Goal: Transaction & Acquisition: Purchase product/service

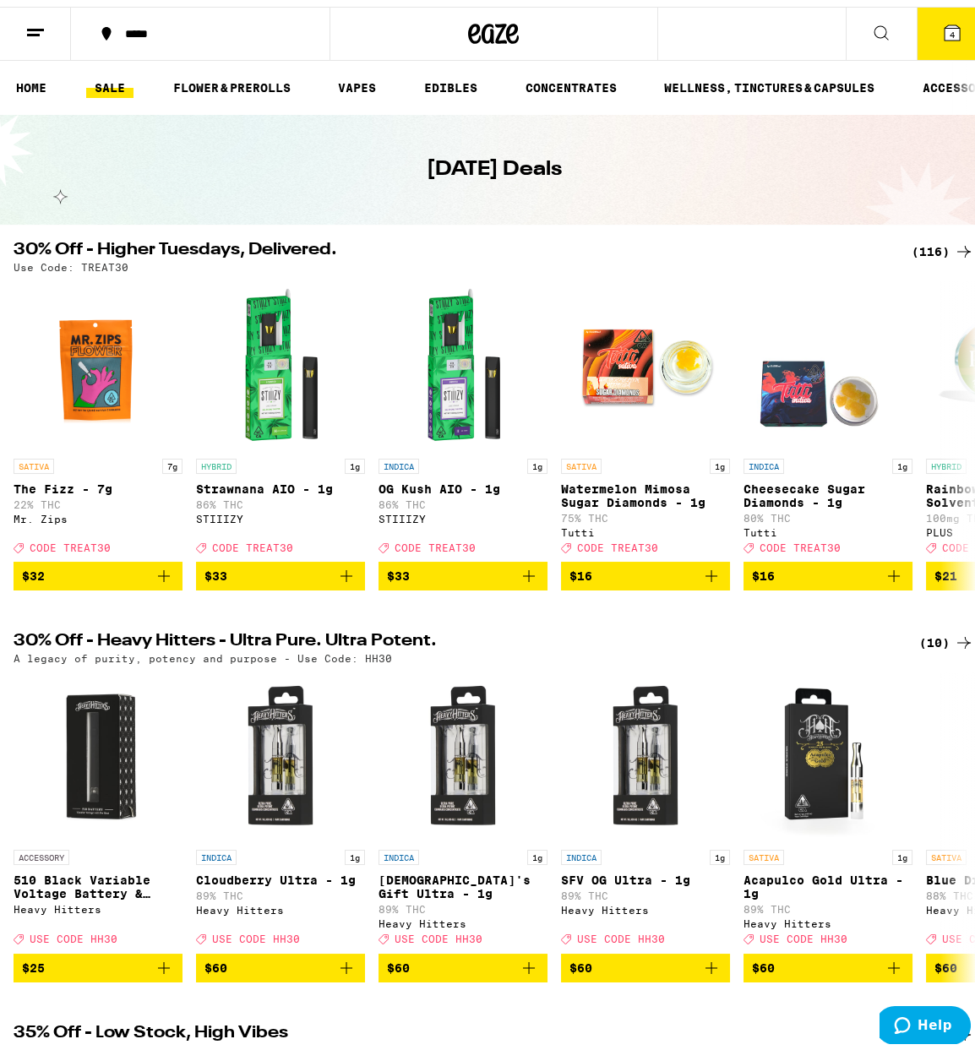
click at [954, 239] on icon at bounding box center [964, 245] width 20 height 20
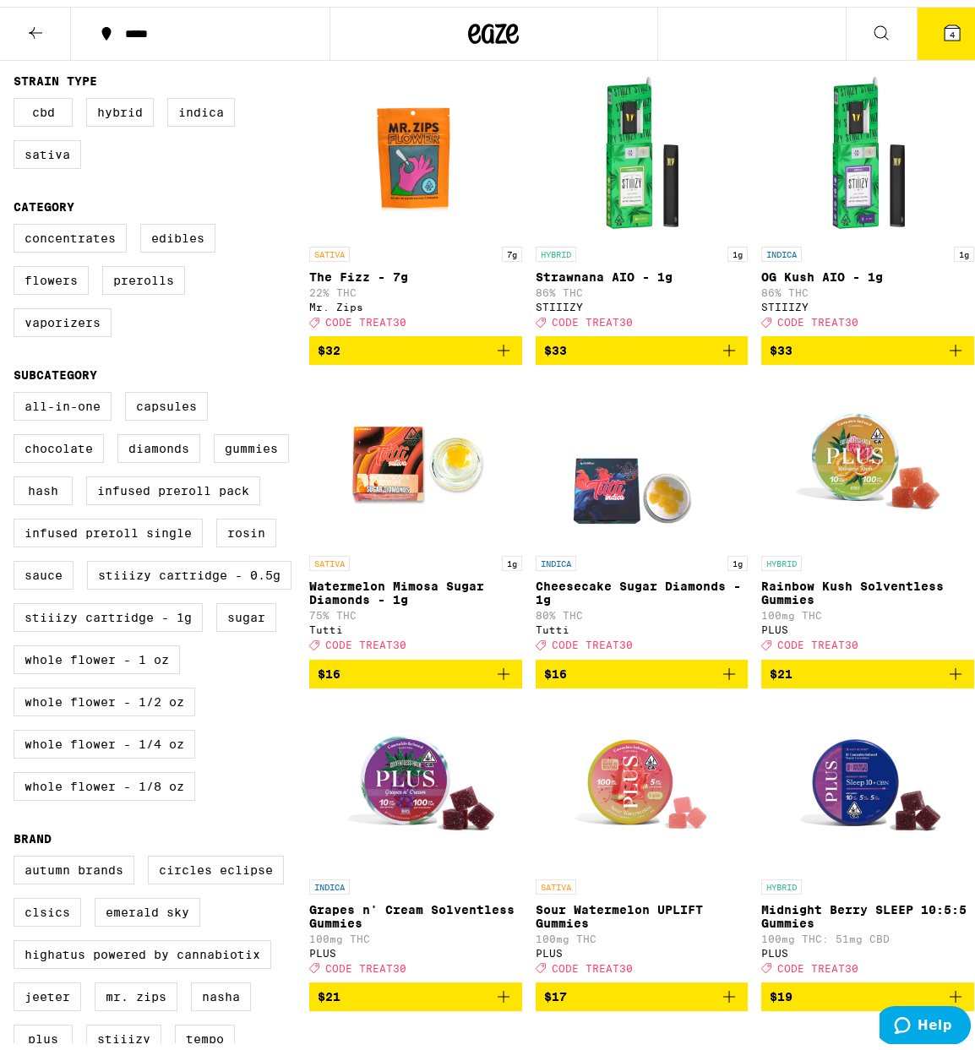
scroll to position [338, 0]
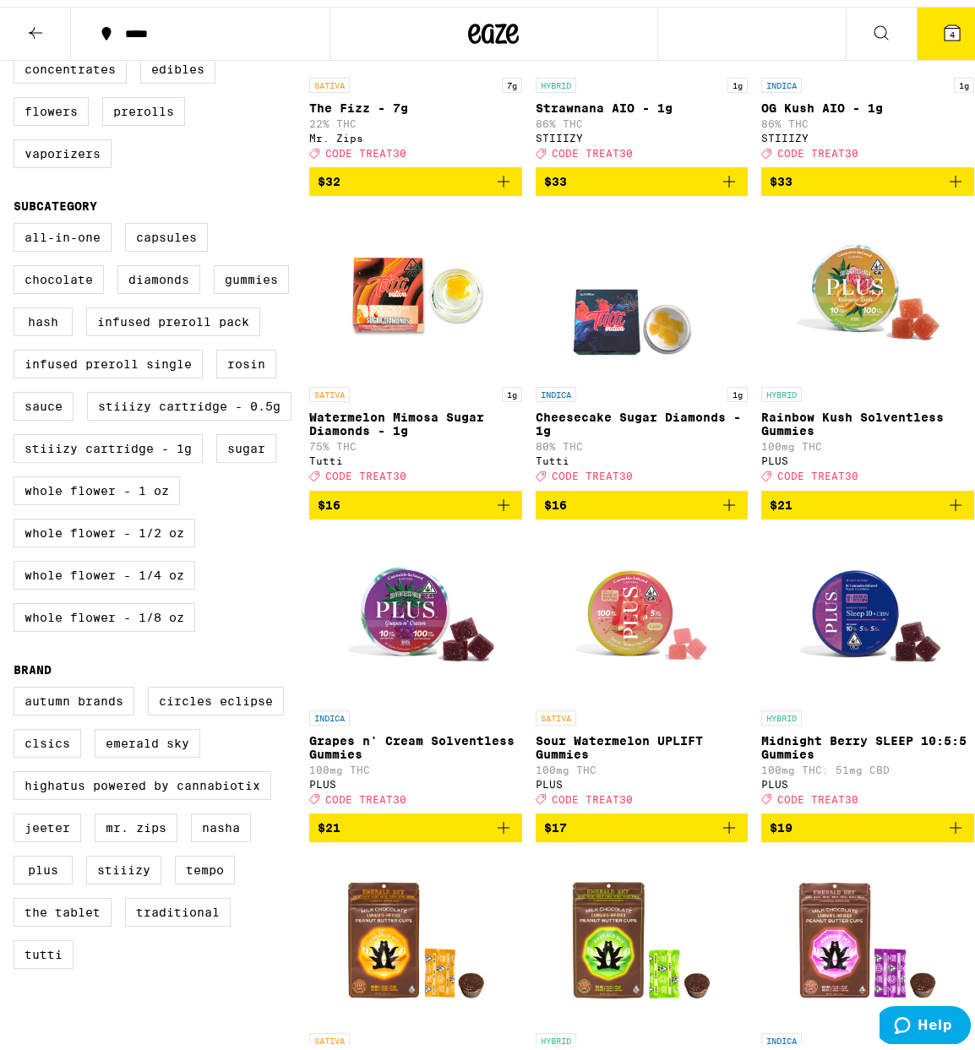
click at [719, 509] on icon "Add to bag" at bounding box center [729, 498] width 20 height 20
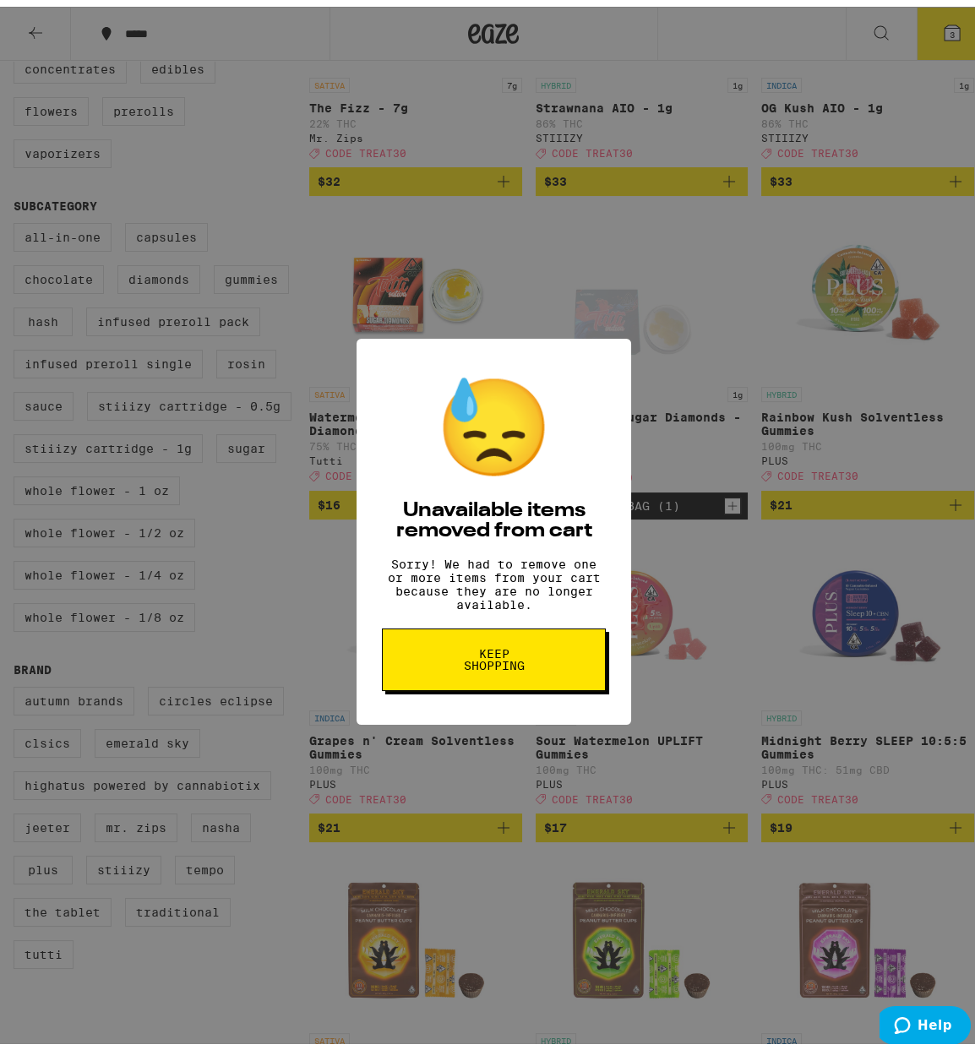
click at [668, 459] on div "😓 Unavailable items removed from cart Sorry! We had to remove one or more items…" at bounding box center [493, 525] width 987 height 1050
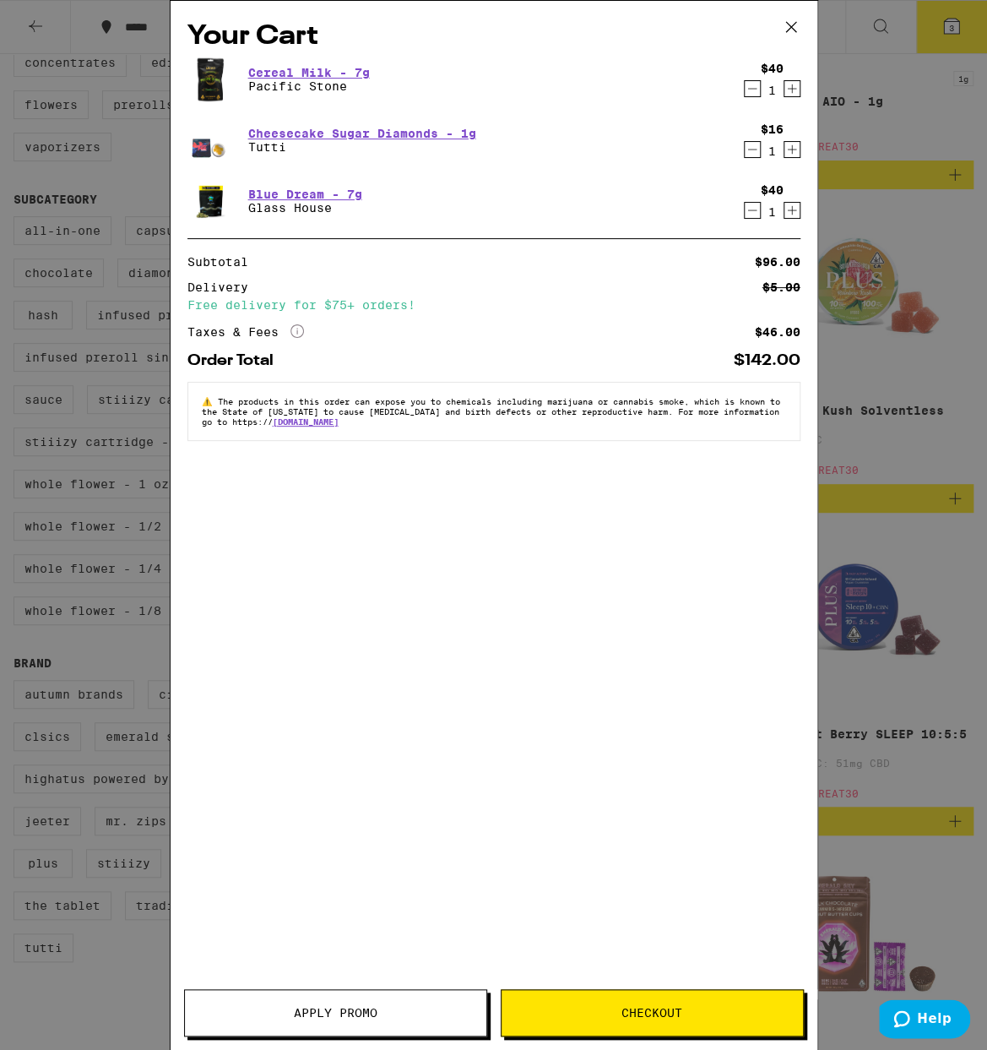
click at [754, 88] on icon "Decrement" at bounding box center [752, 89] width 15 height 20
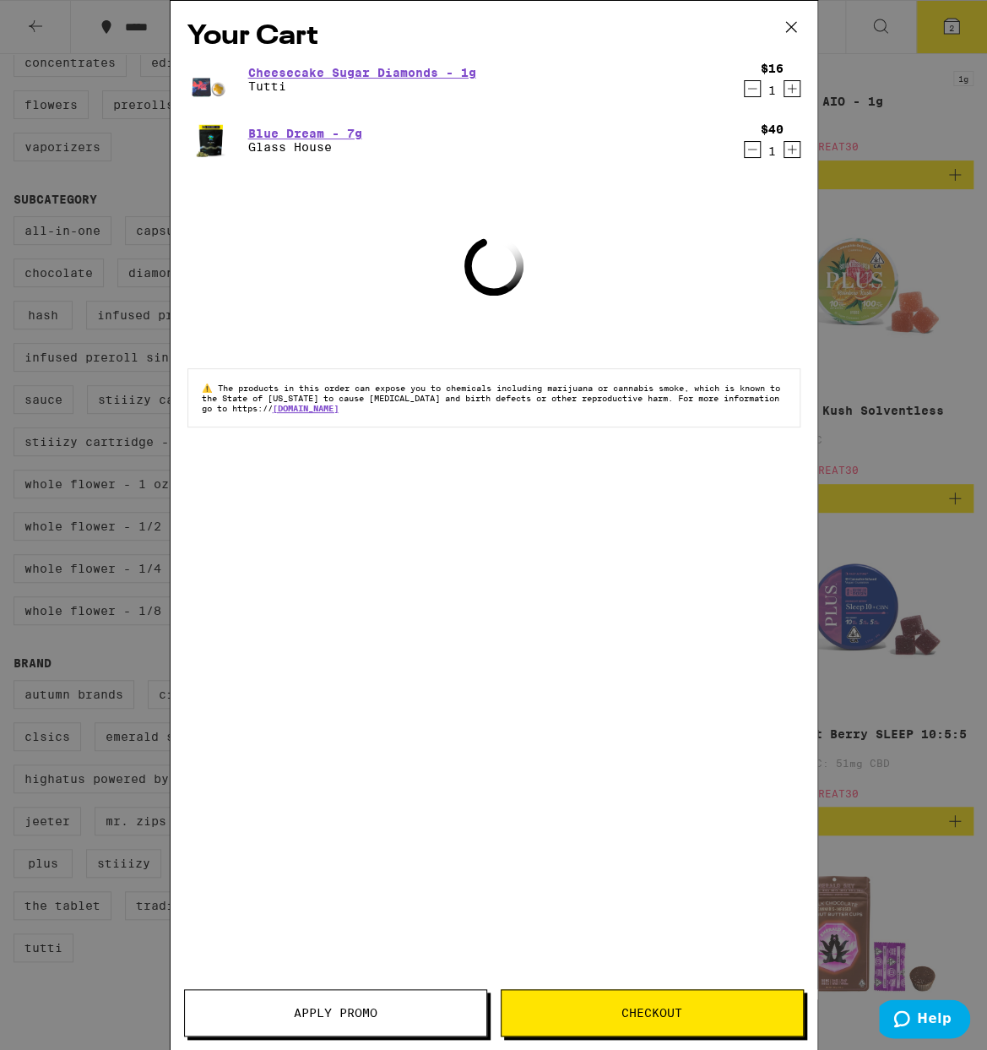
click at [754, 88] on icon "Decrement" at bounding box center [752, 89] width 15 height 20
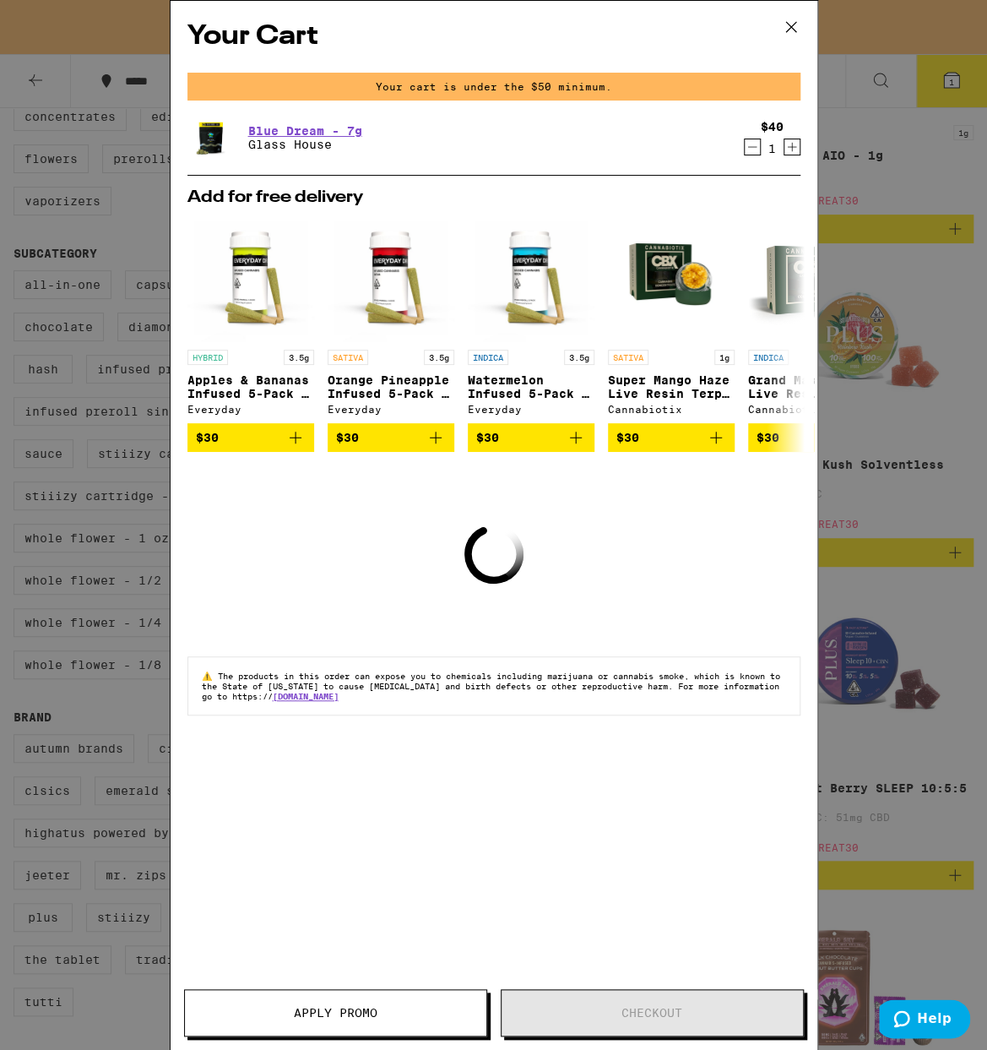
scroll to position [391, 0]
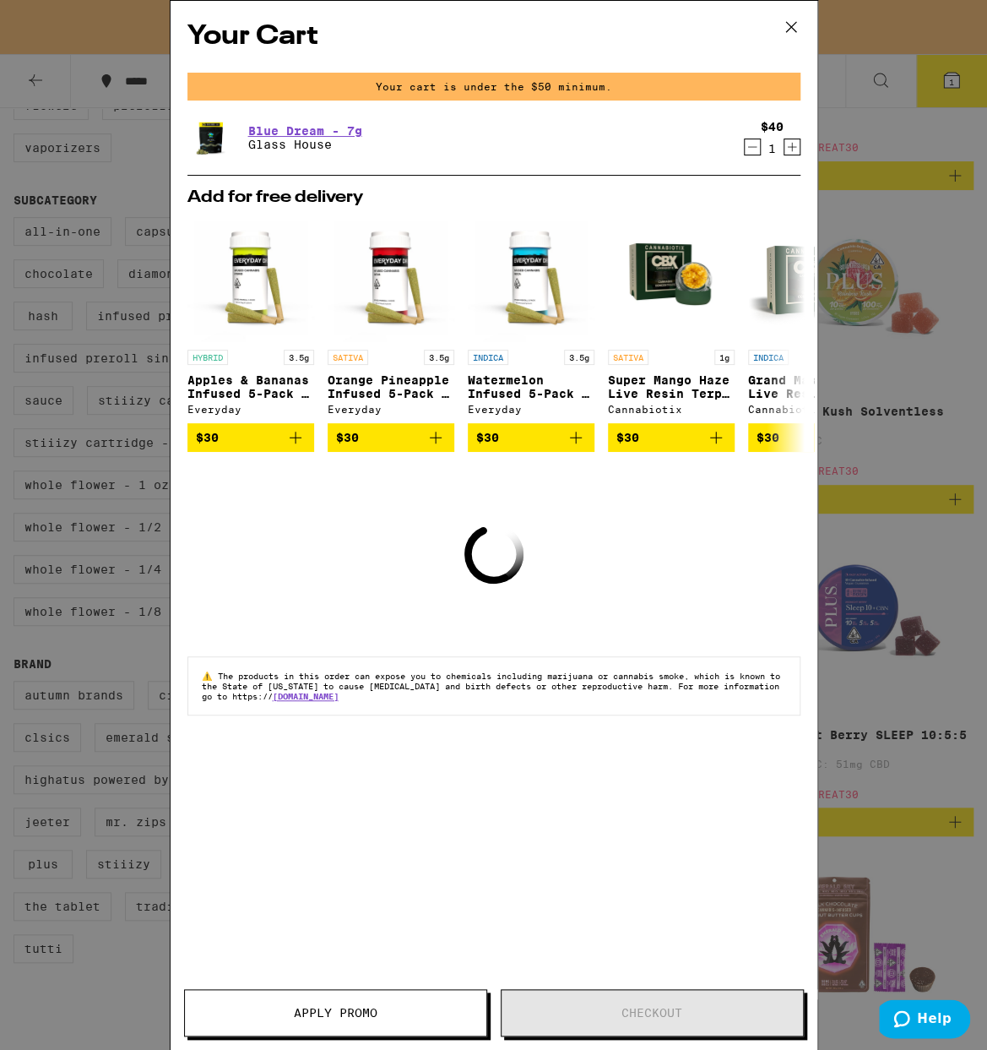
click at [745, 146] on icon "Decrement" at bounding box center [752, 147] width 15 height 20
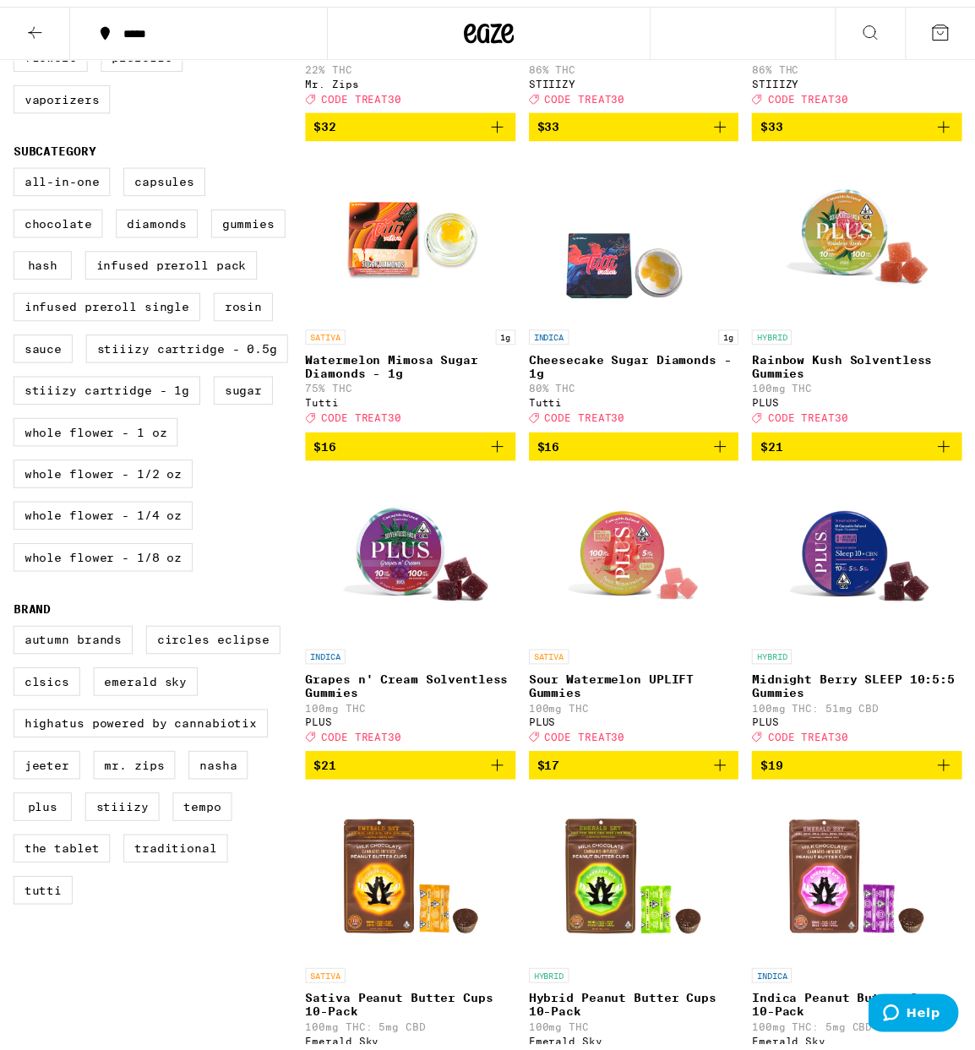
scroll to position [338, 0]
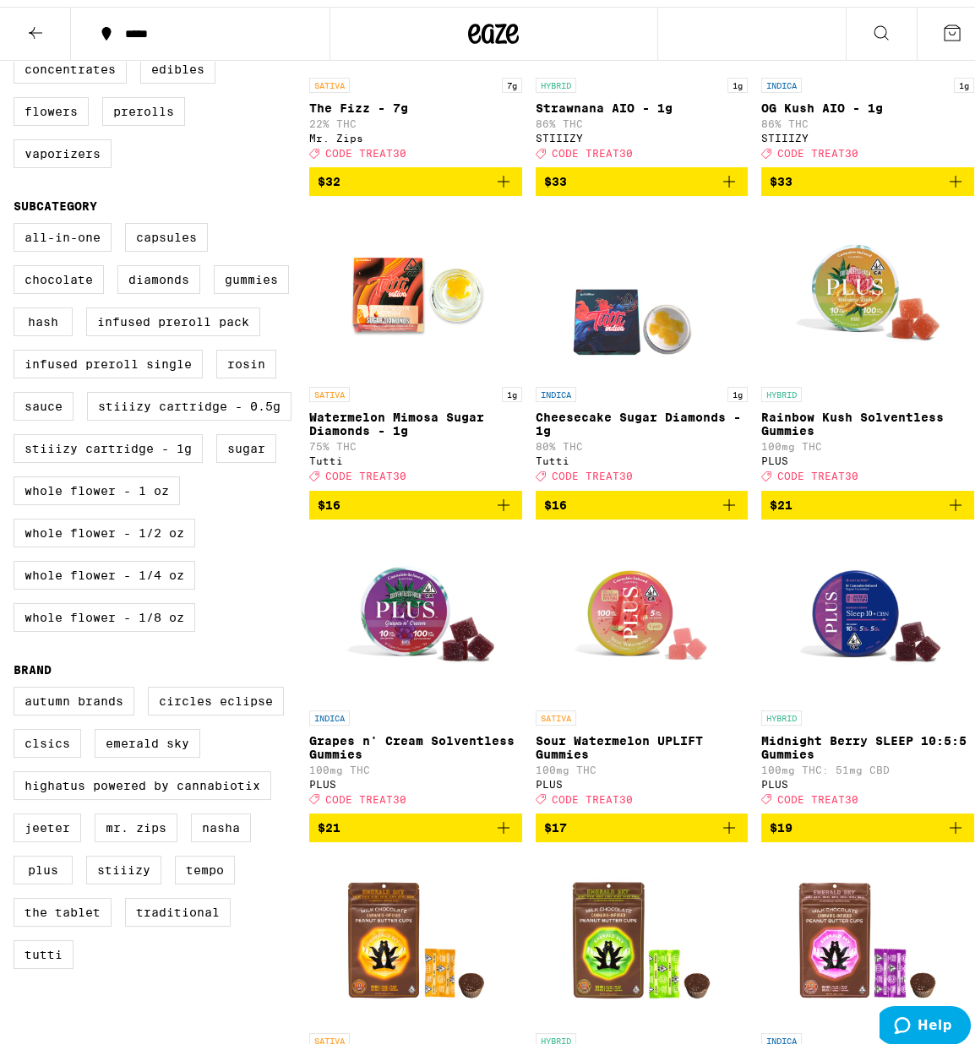
click at [657, 509] on span "$16" at bounding box center [642, 498] width 196 height 20
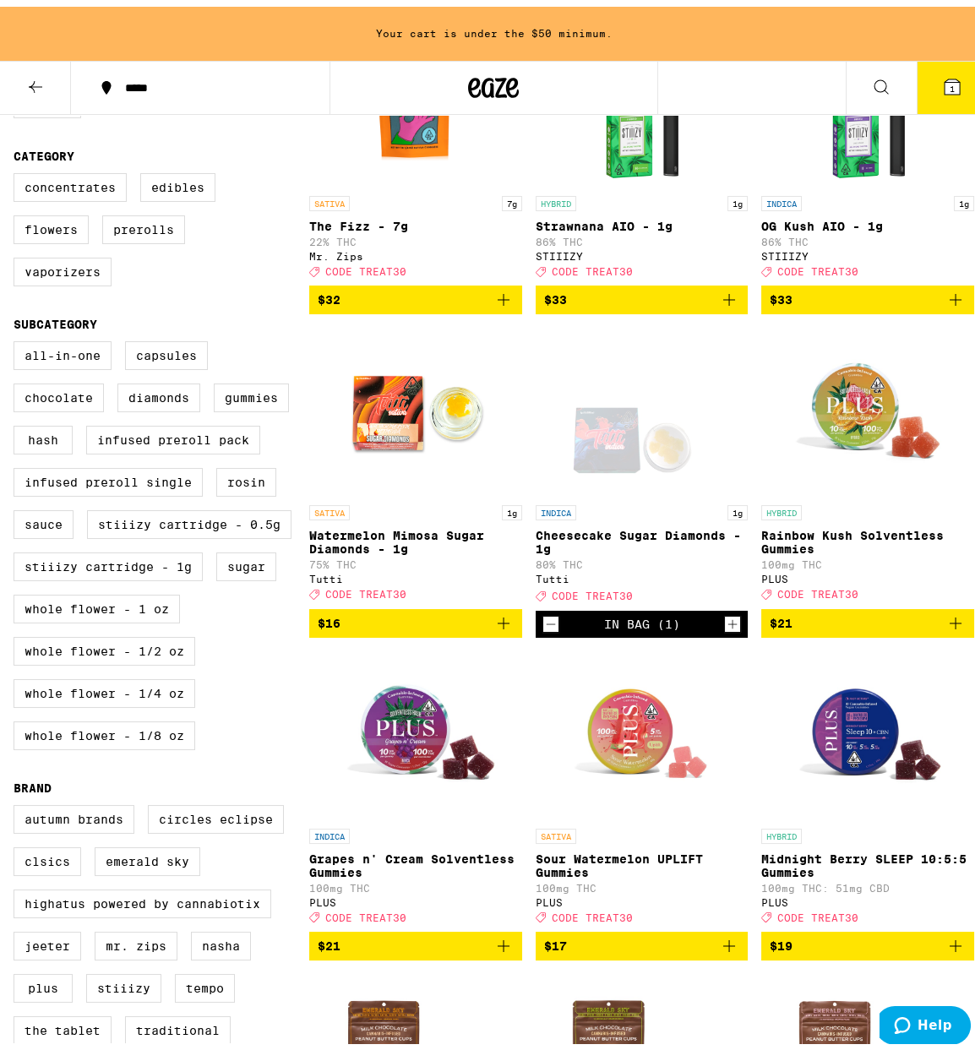
scroll to position [0, 0]
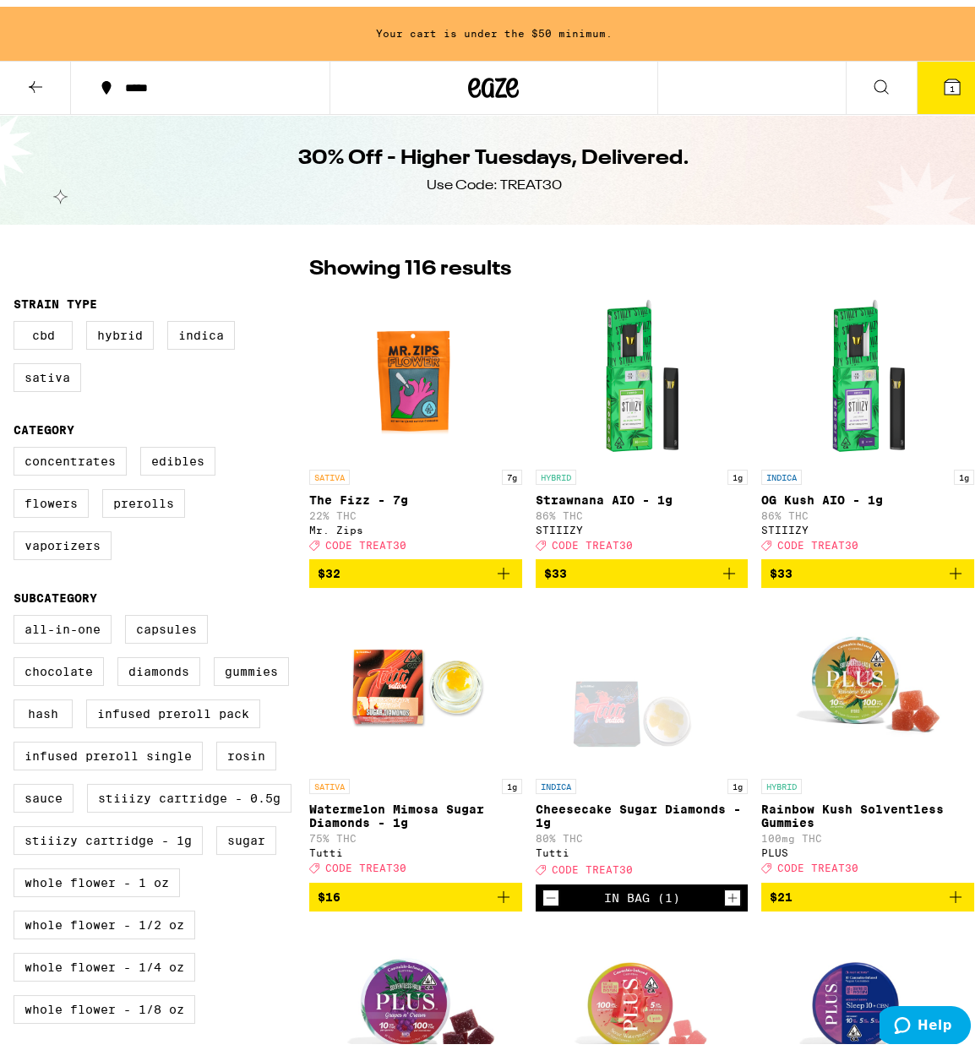
click at [31, 76] on icon at bounding box center [35, 80] width 20 height 20
click at [30, 77] on icon at bounding box center [35, 80] width 20 height 20
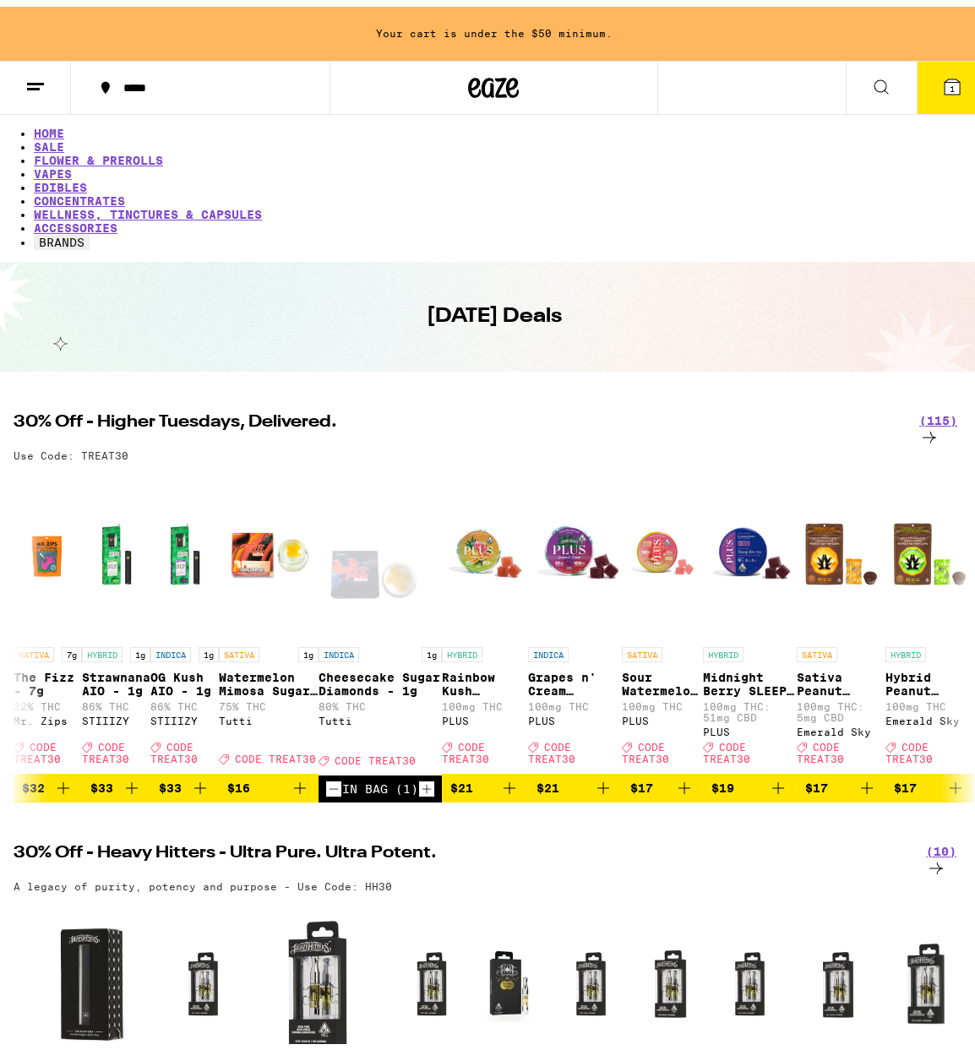
click at [30, 82] on line at bounding box center [33, 82] width 13 height 0
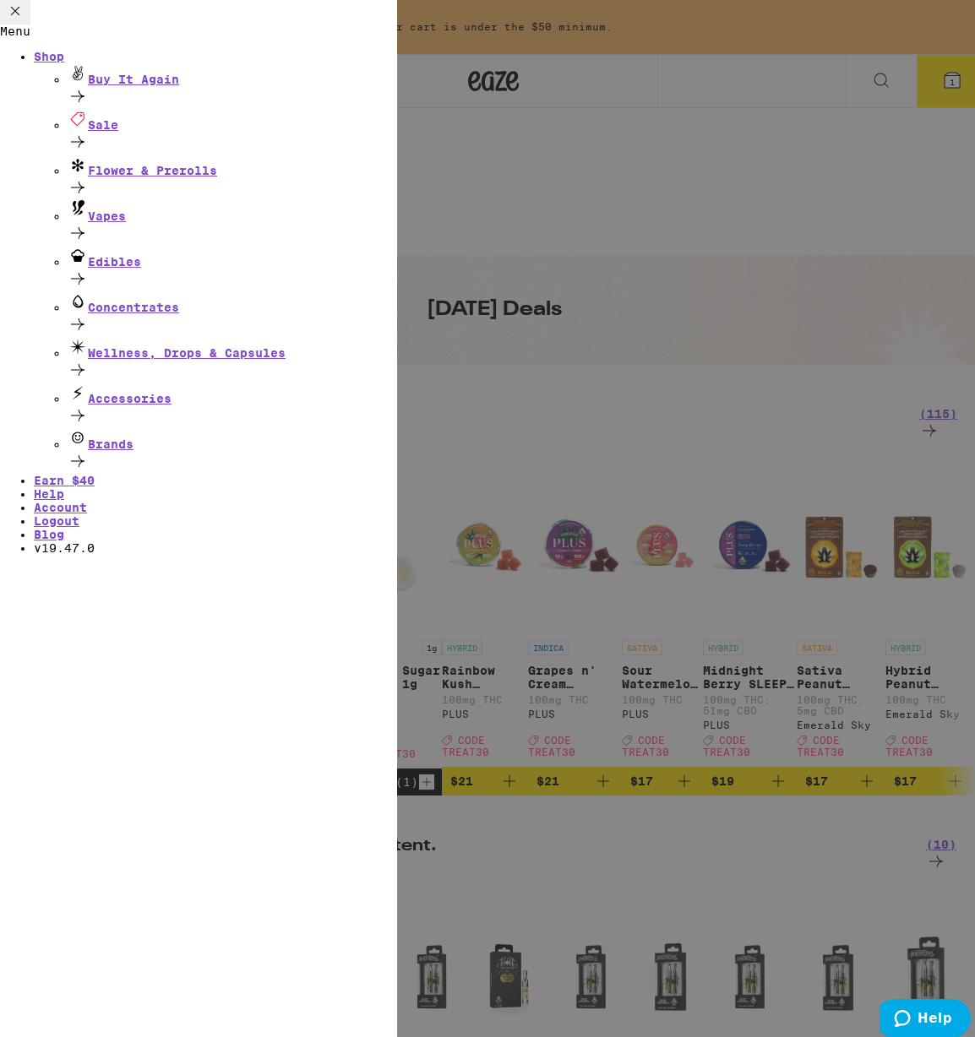
click at [454, 500] on div "Menu Shop Buy It Again Sale Flower & Prerolls Vapes Edibles Concentrates Wellne…" at bounding box center [493, 525] width 987 height 1050
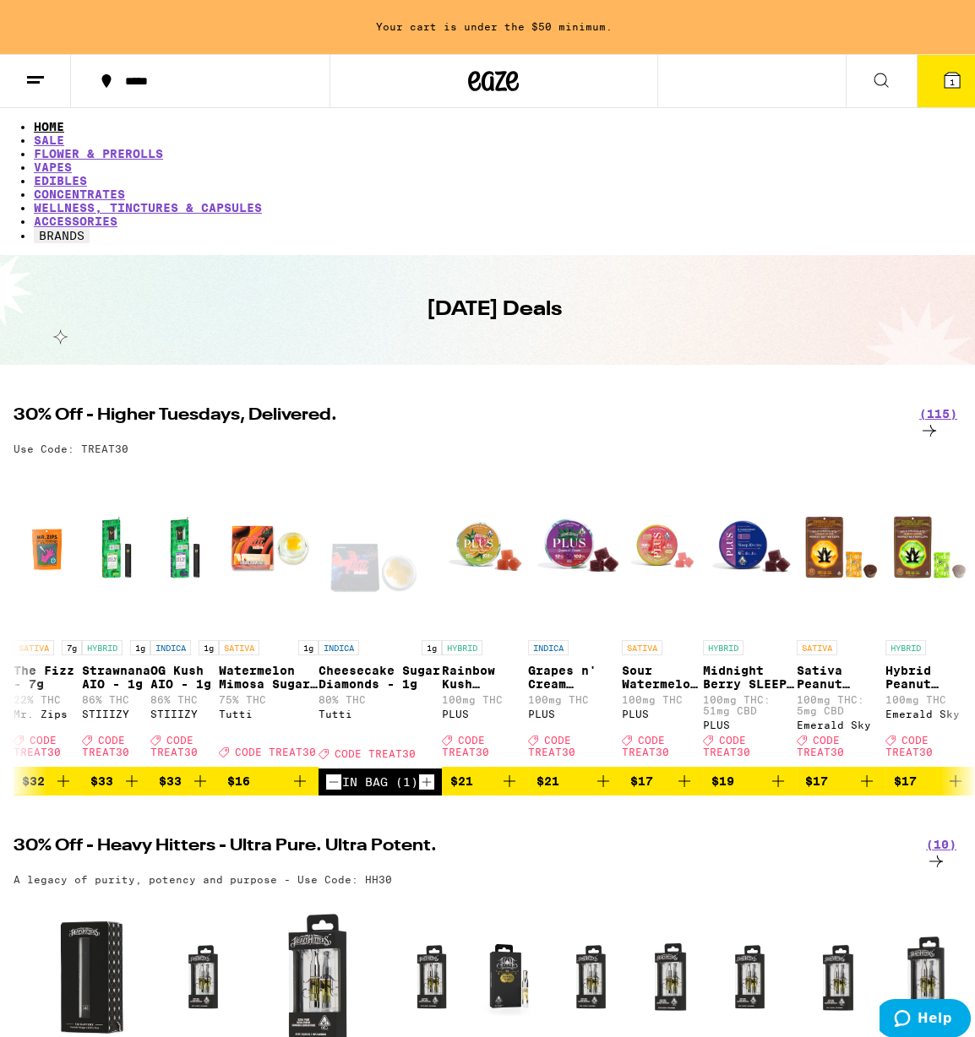
click at [34, 132] on link "HOME" at bounding box center [49, 127] width 30 height 14
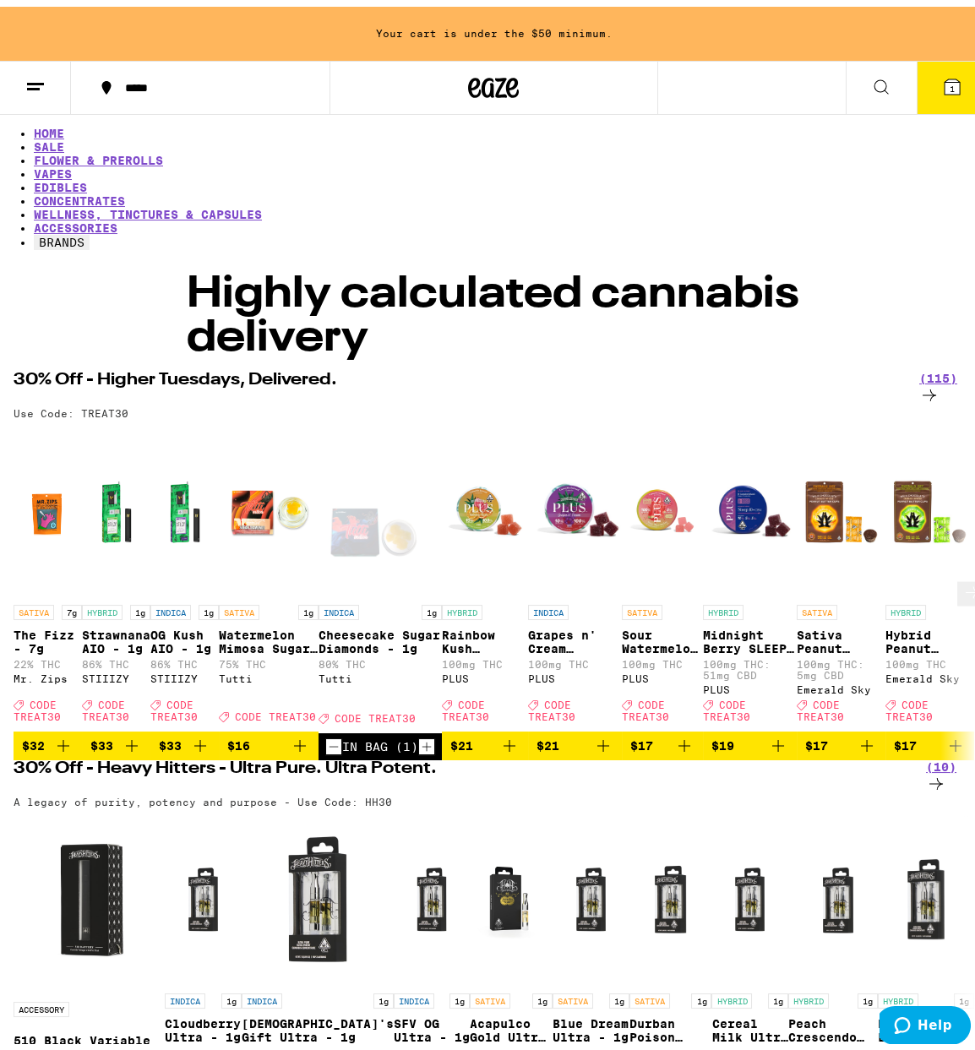
click at [962, 575] on icon at bounding box center [972, 585] width 20 height 20
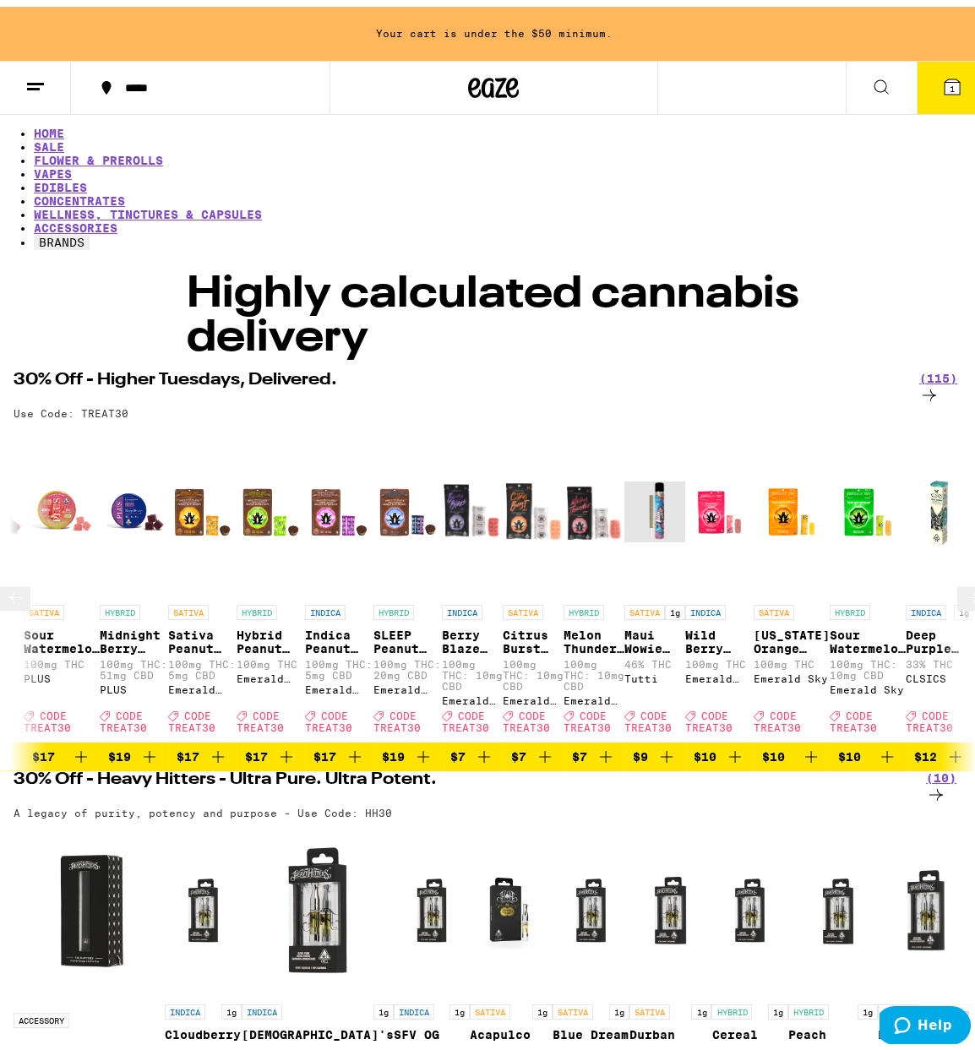
click at [962, 581] on icon at bounding box center [972, 591] width 20 height 20
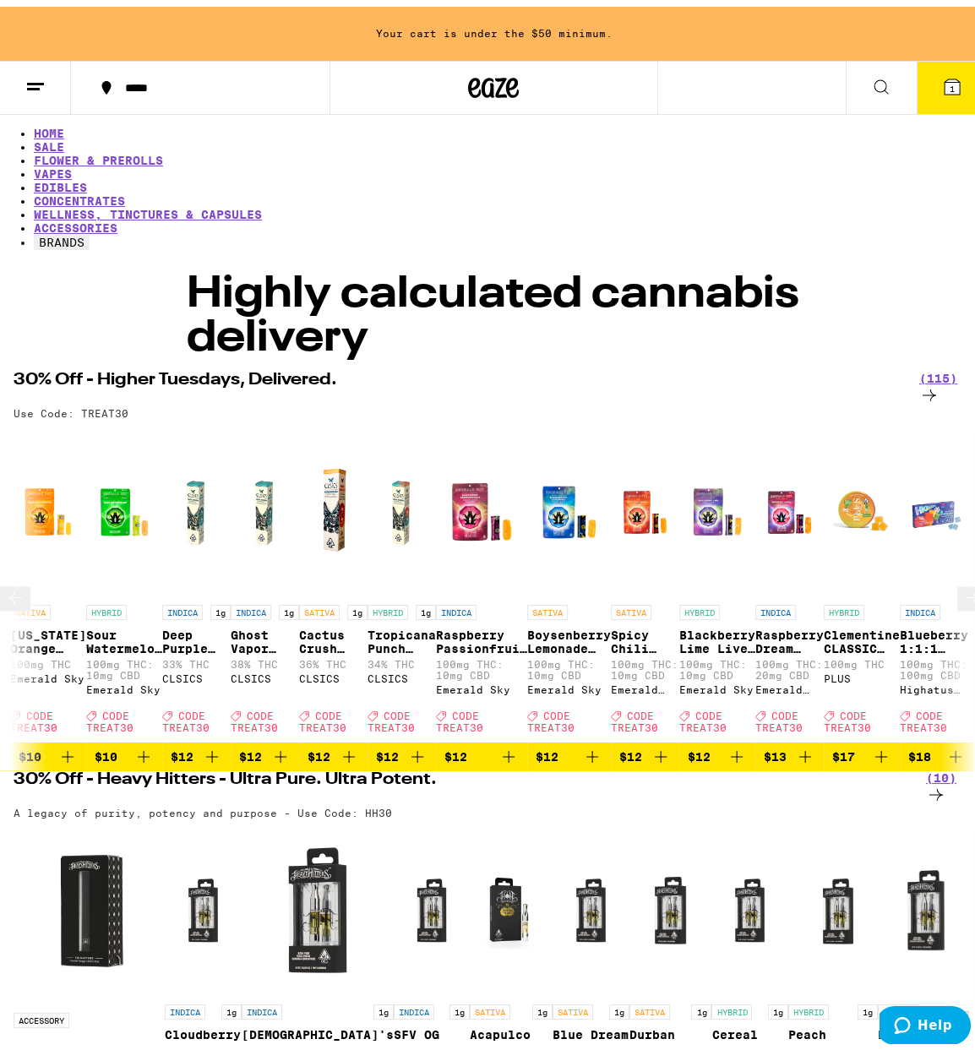
click at [962, 581] on icon at bounding box center [972, 591] width 20 height 20
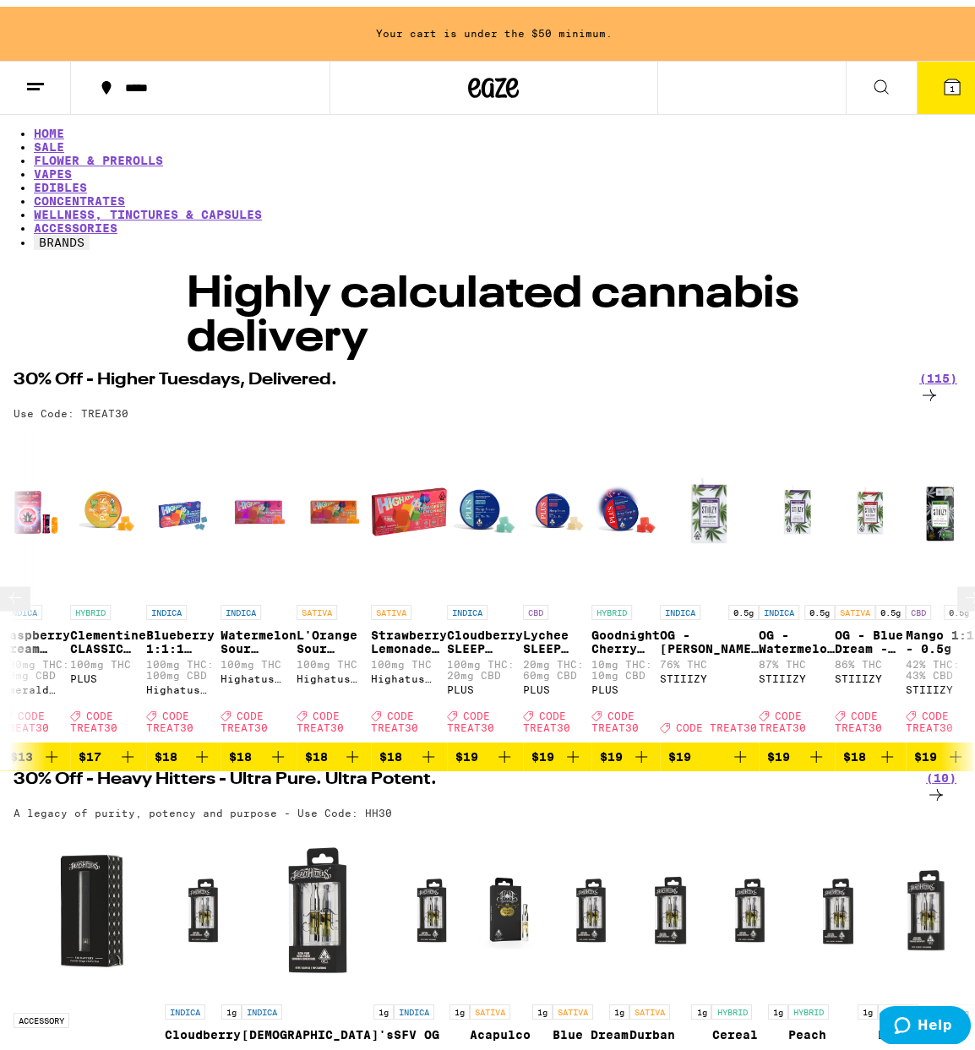
click at [962, 581] on icon at bounding box center [972, 591] width 20 height 20
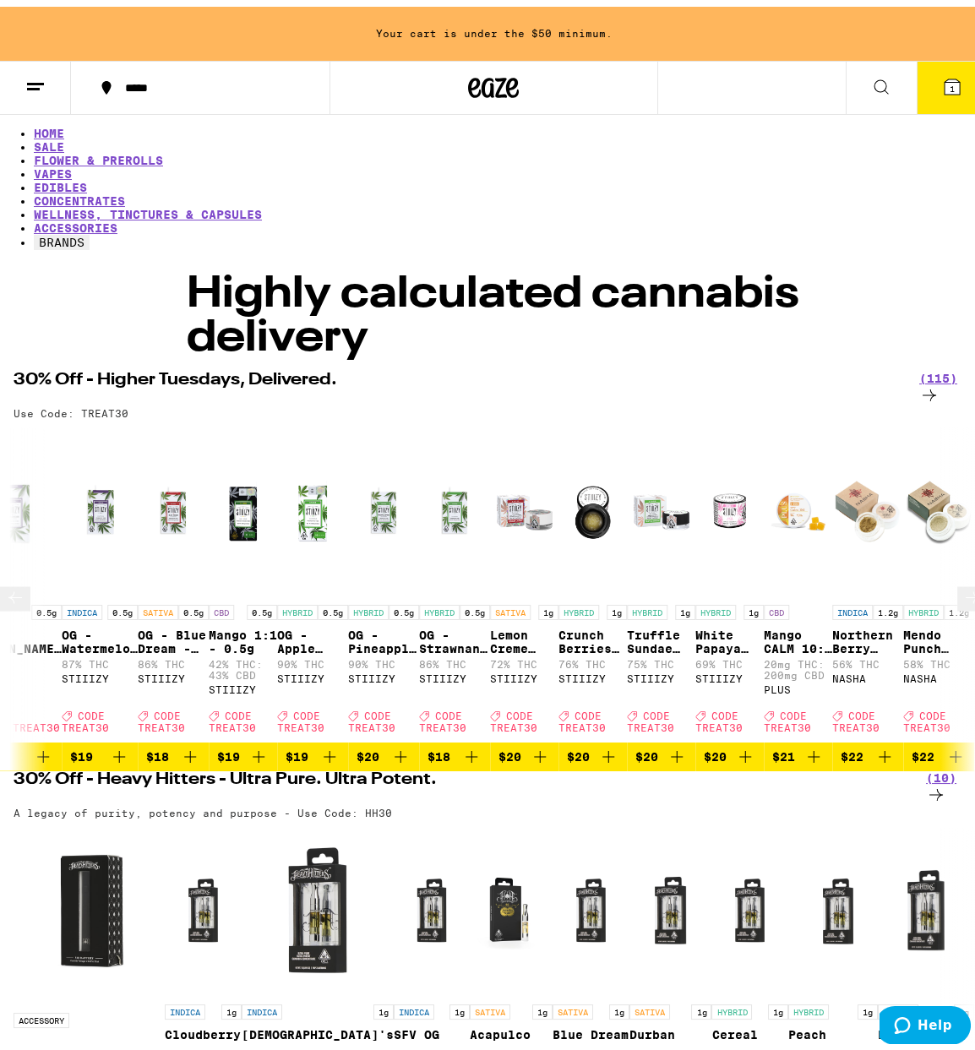
click at [962, 581] on icon at bounding box center [972, 591] width 20 height 20
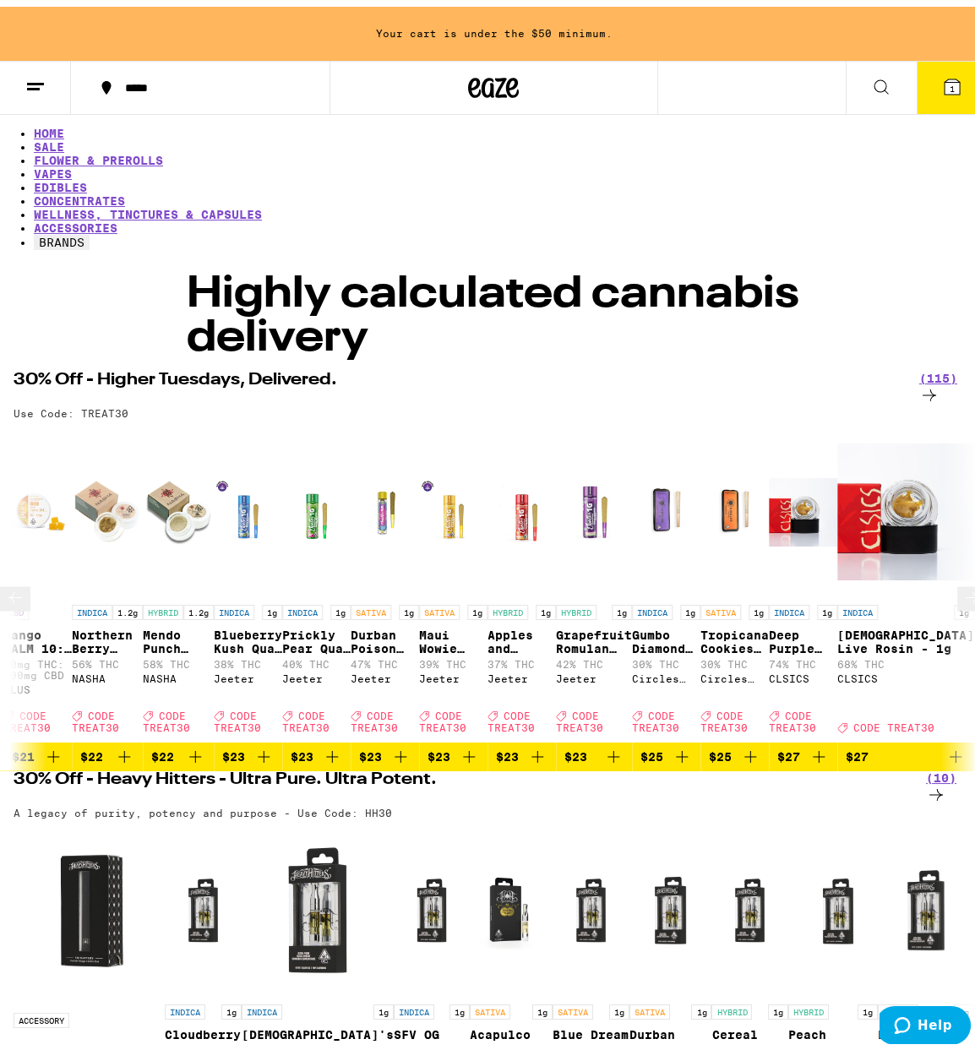
click at [962, 581] on icon at bounding box center [972, 591] width 20 height 20
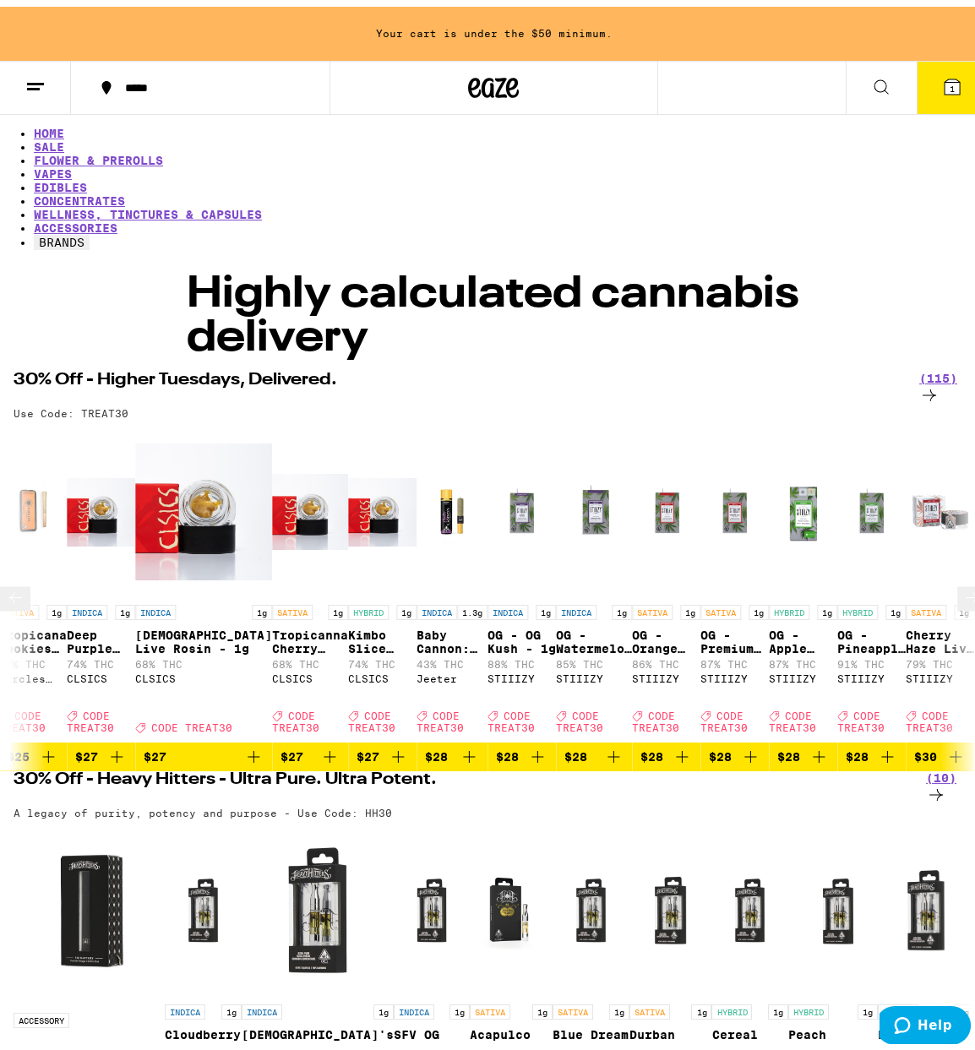
click at [962, 581] on icon at bounding box center [972, 591] width 20 height 20
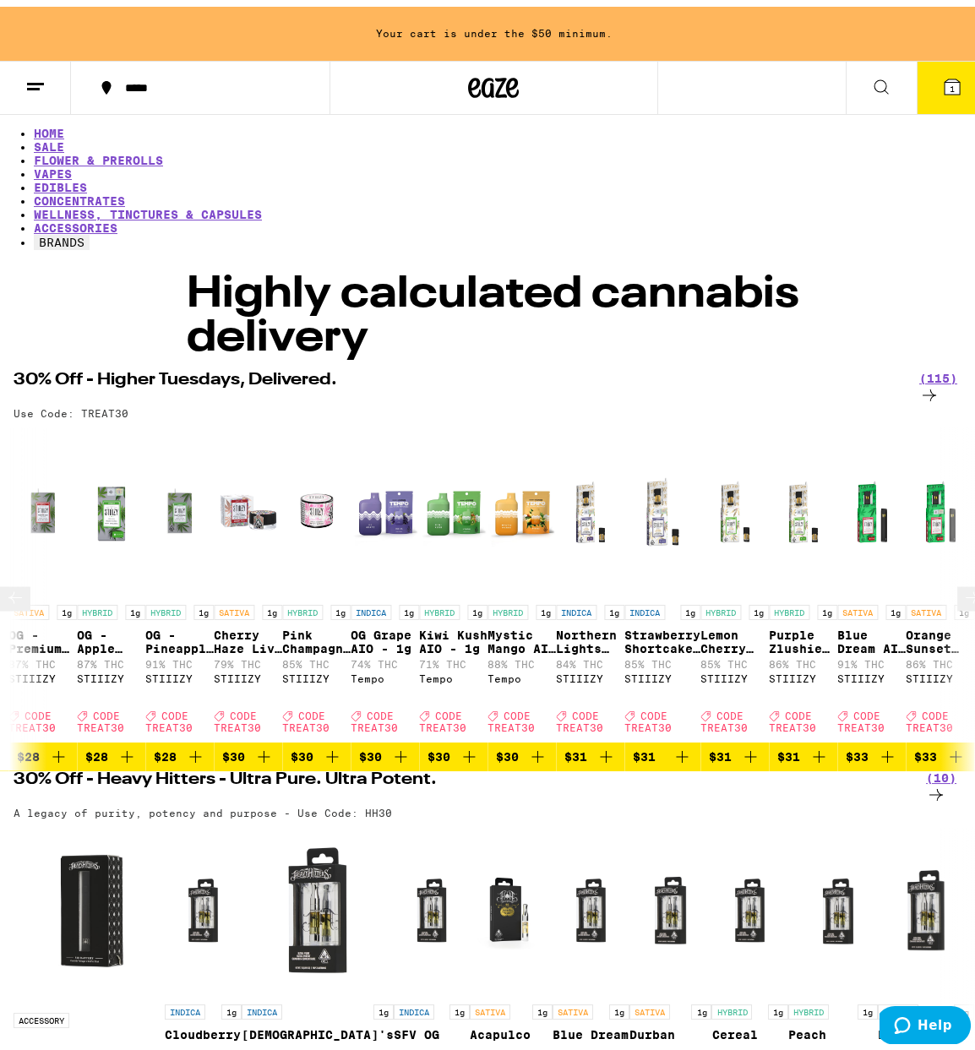
click at [962, 581] on icon at bounding box center [972, 591] width 20 height 20
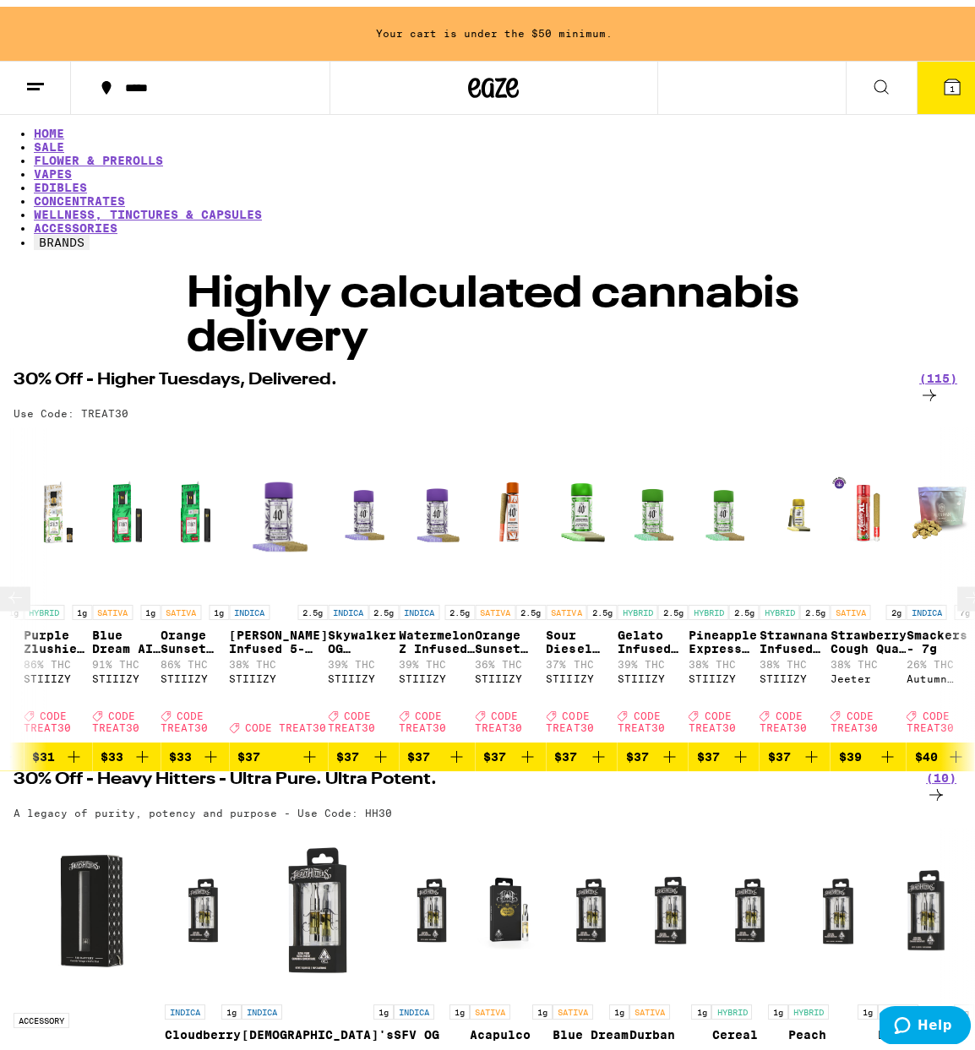
click at [962, 581] on icon at bounding box center [972, 591] width 20 height 20
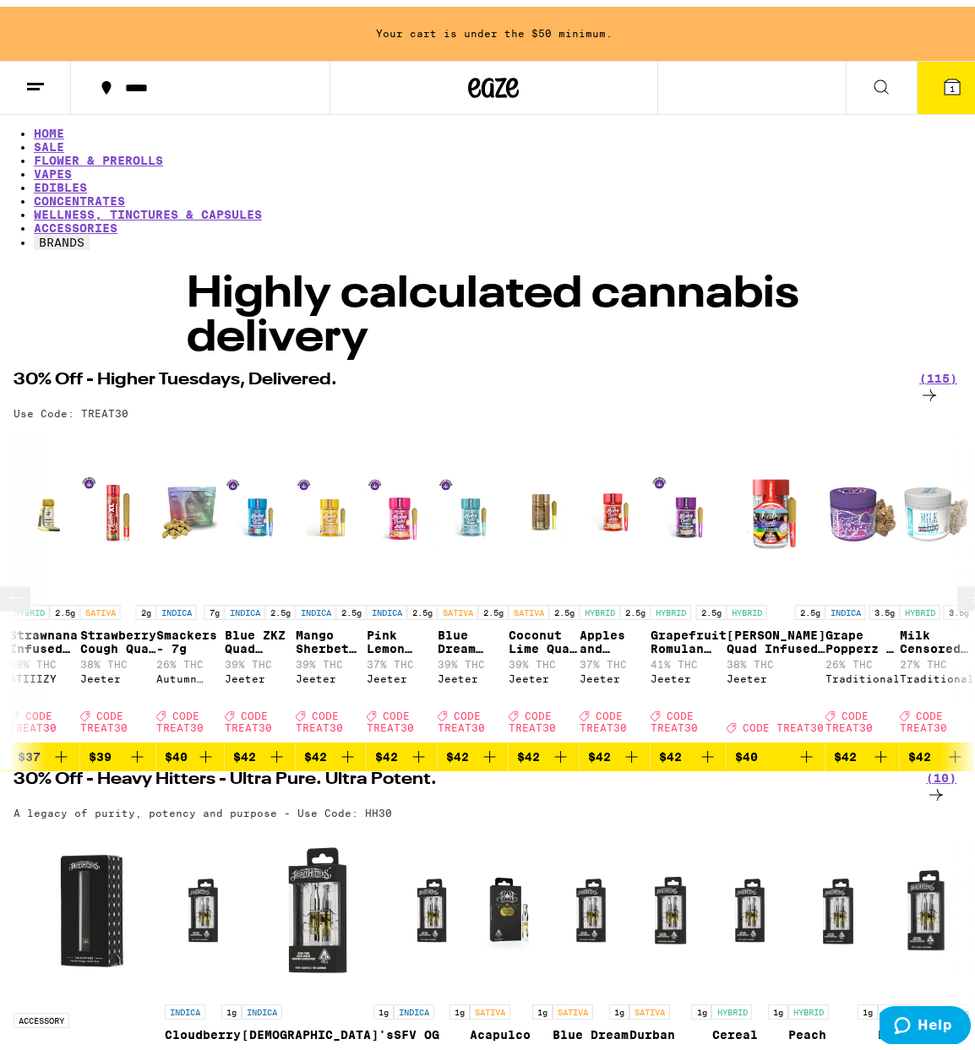
click at [962, 581] on icon at bounding box center [972, 591] width 20 height 20
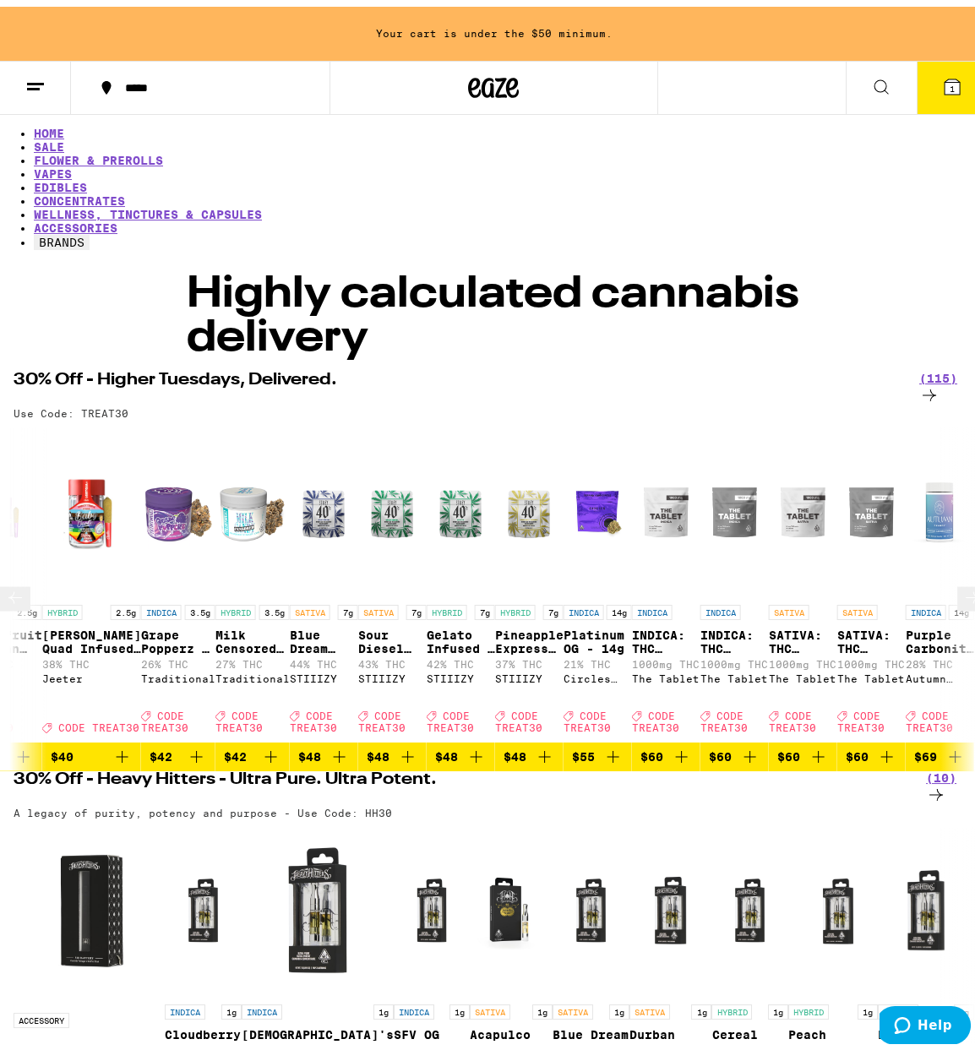
scroll to position [0, 7636]
click at [962, 581] on icon at bounding box center [972, 591] width 20 height 20
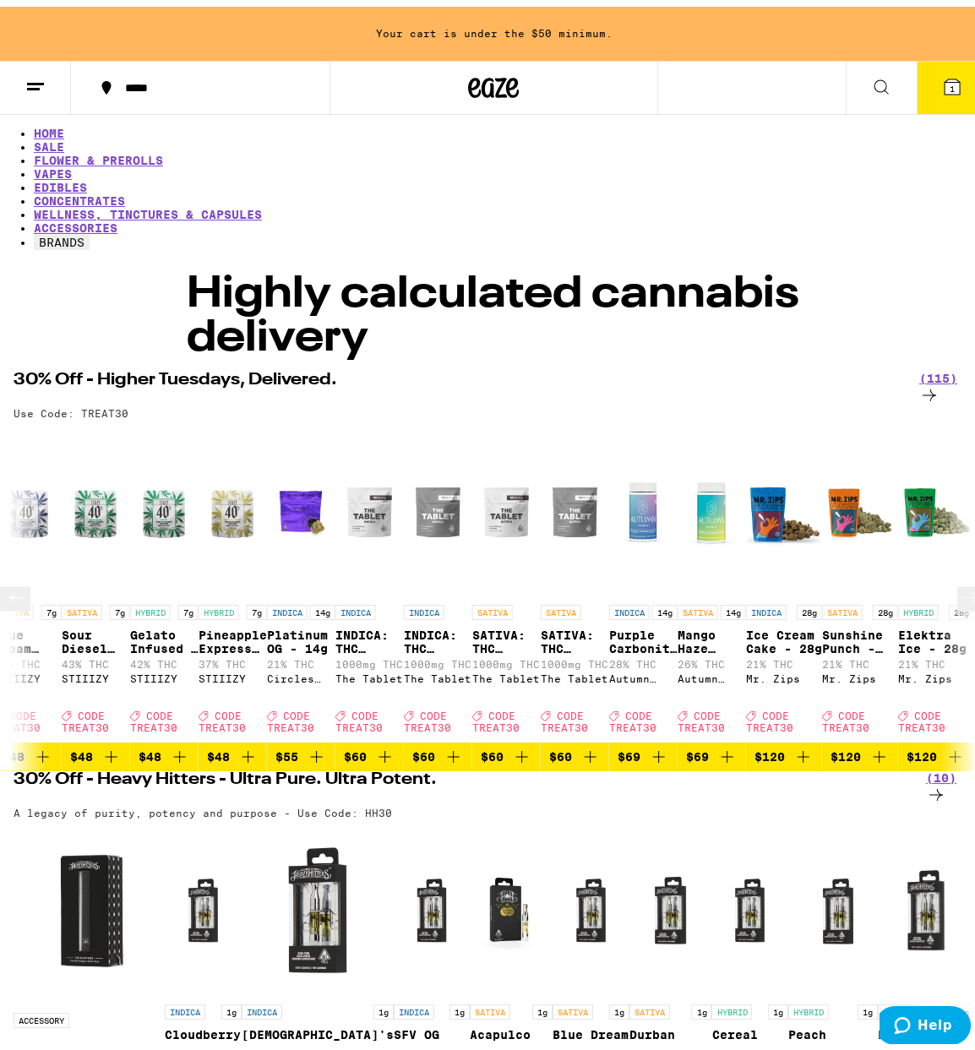
scroll to position [0, 8399]
click at [962, 581] on icon at bounding box center [972, 591] width 20 height 20
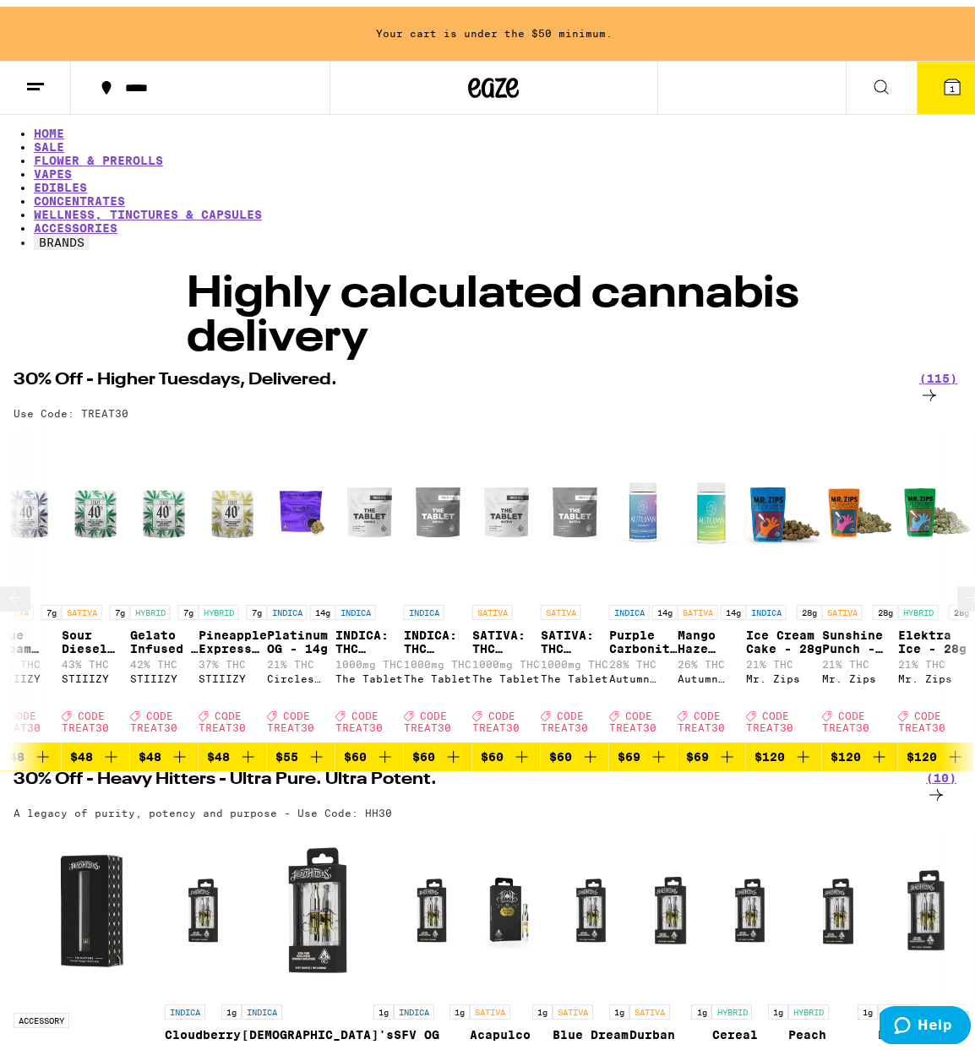
scroll to position [0, 10689]
click at [962, 581] on icon at bounding box center [972, 591] width 20 height 20
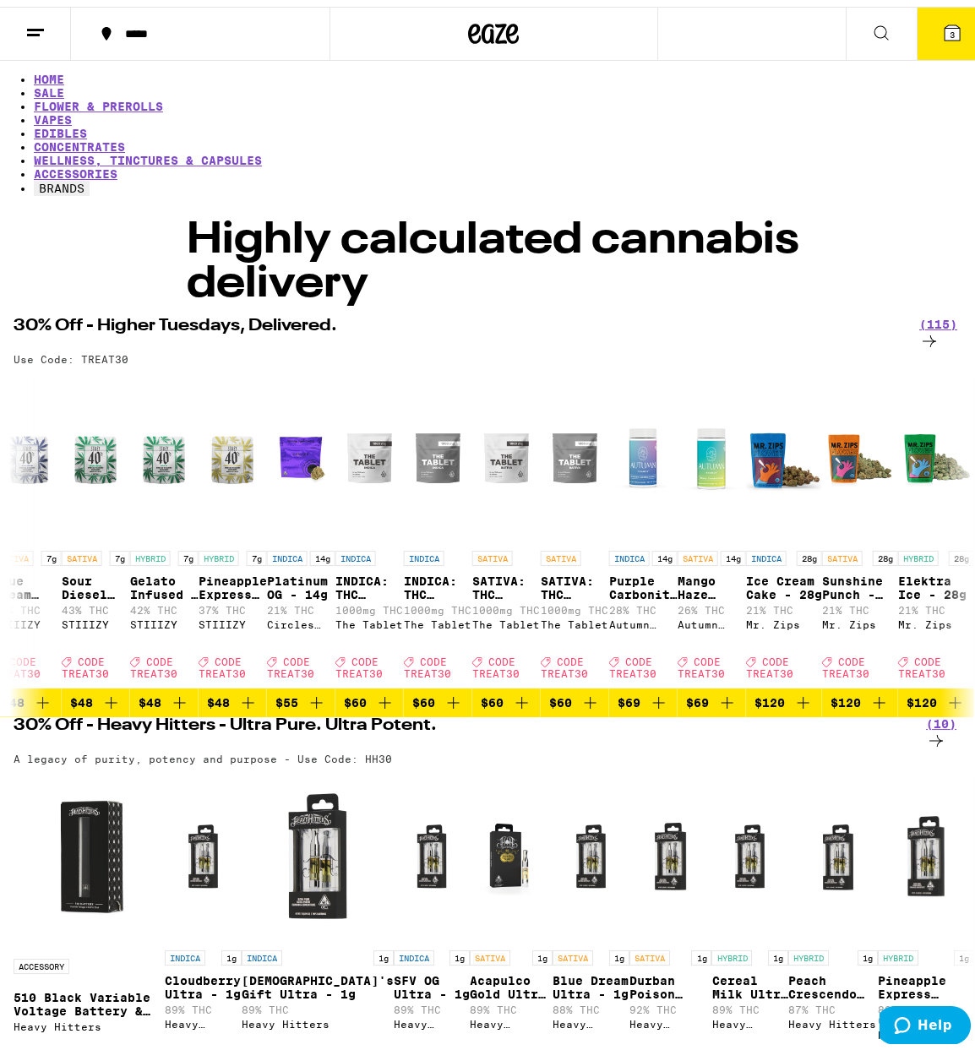
click at [944, 26] on icon at bounding box center [951, 26] width 15 height 15
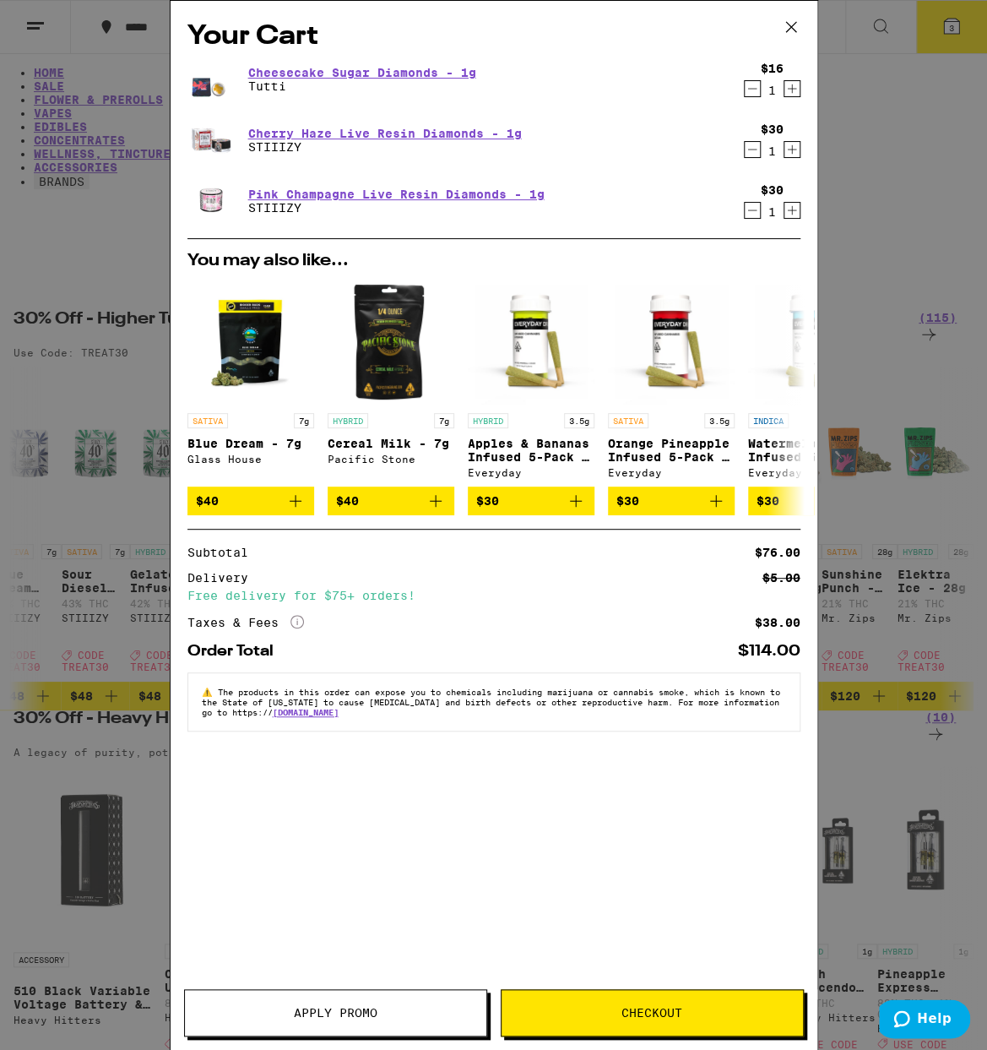
click at [122, 193] on div "Your Cart Cheesecake Sugar Diamonds - 1g Tutti $16 1 Cherry Haze Live Resin Dia…" at bounding box center [493, 525] width 987 height 1050
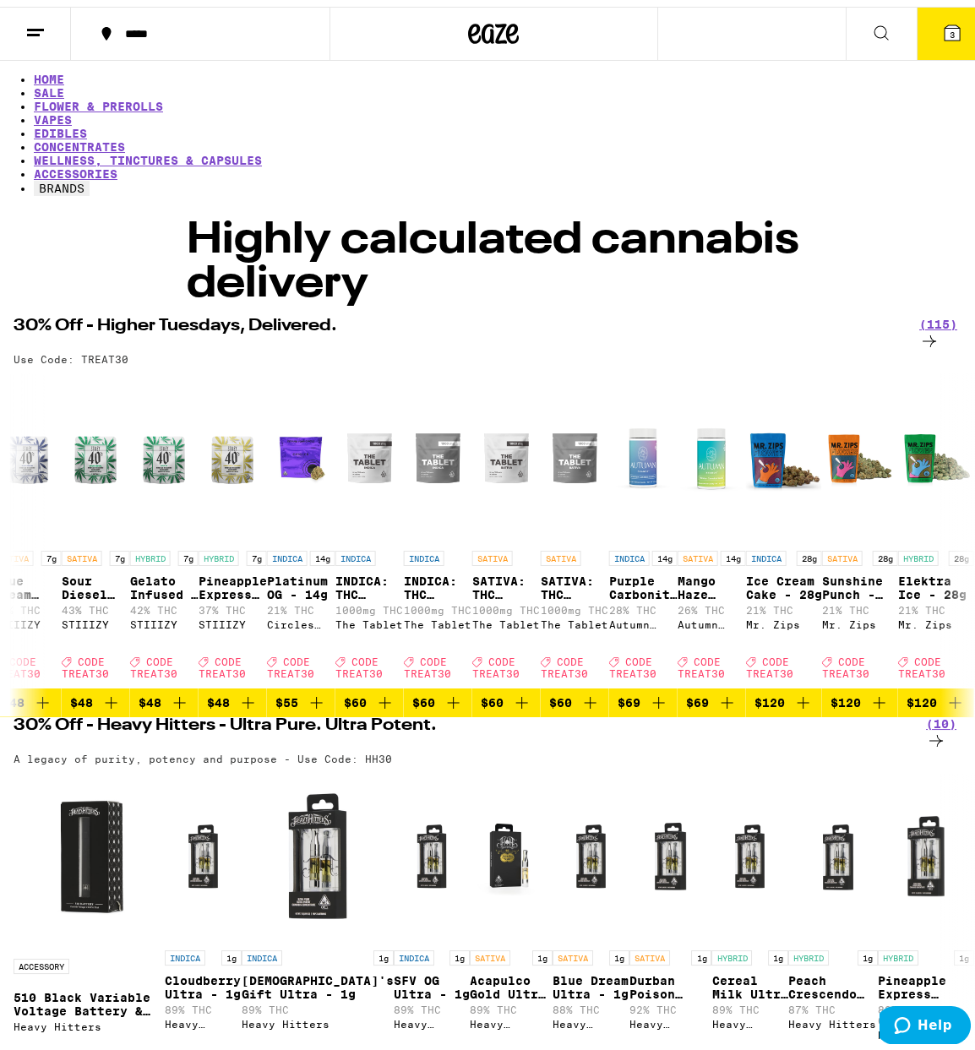
click at [944, 24] on icon at bounding box center [951, 26] width 15 height 15
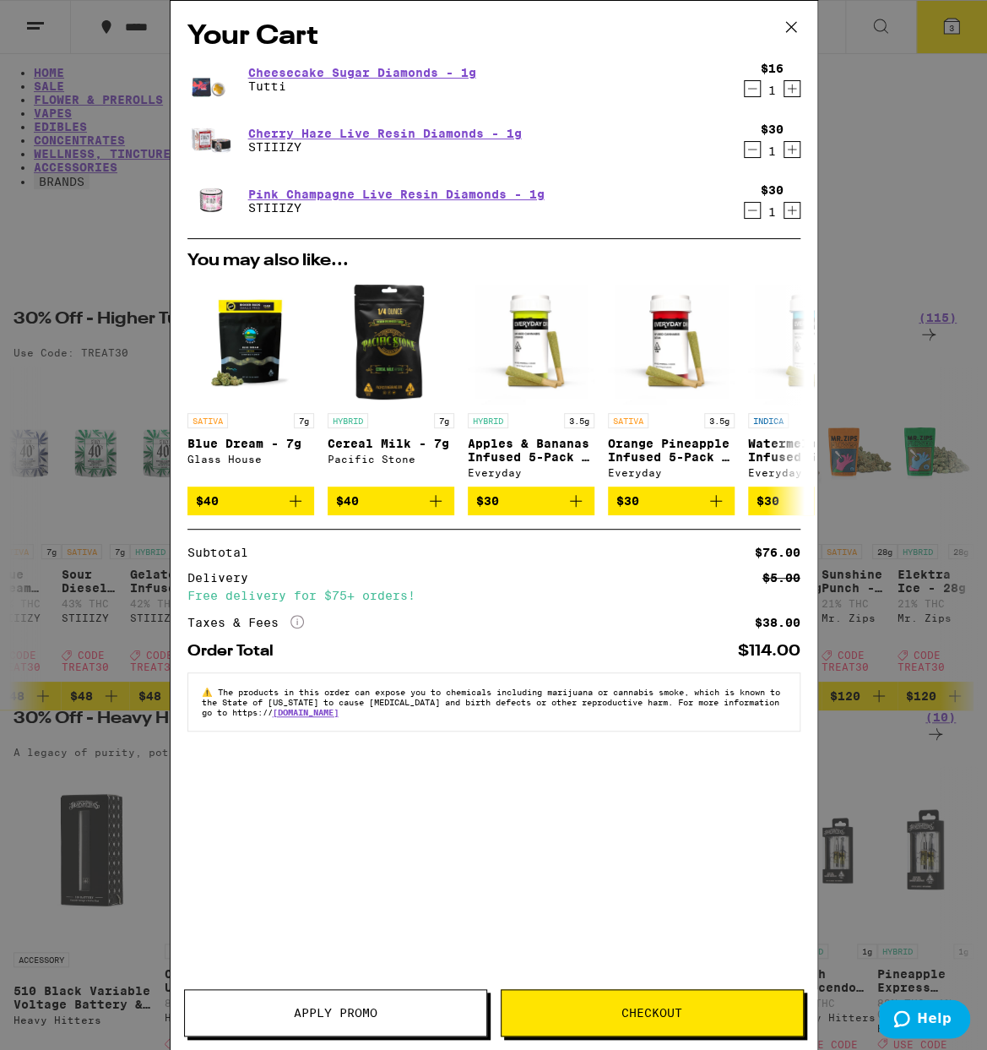
click at [348, 1021] on button "Apply Promo" at bounding box center [335, 1012] width 303 height 47
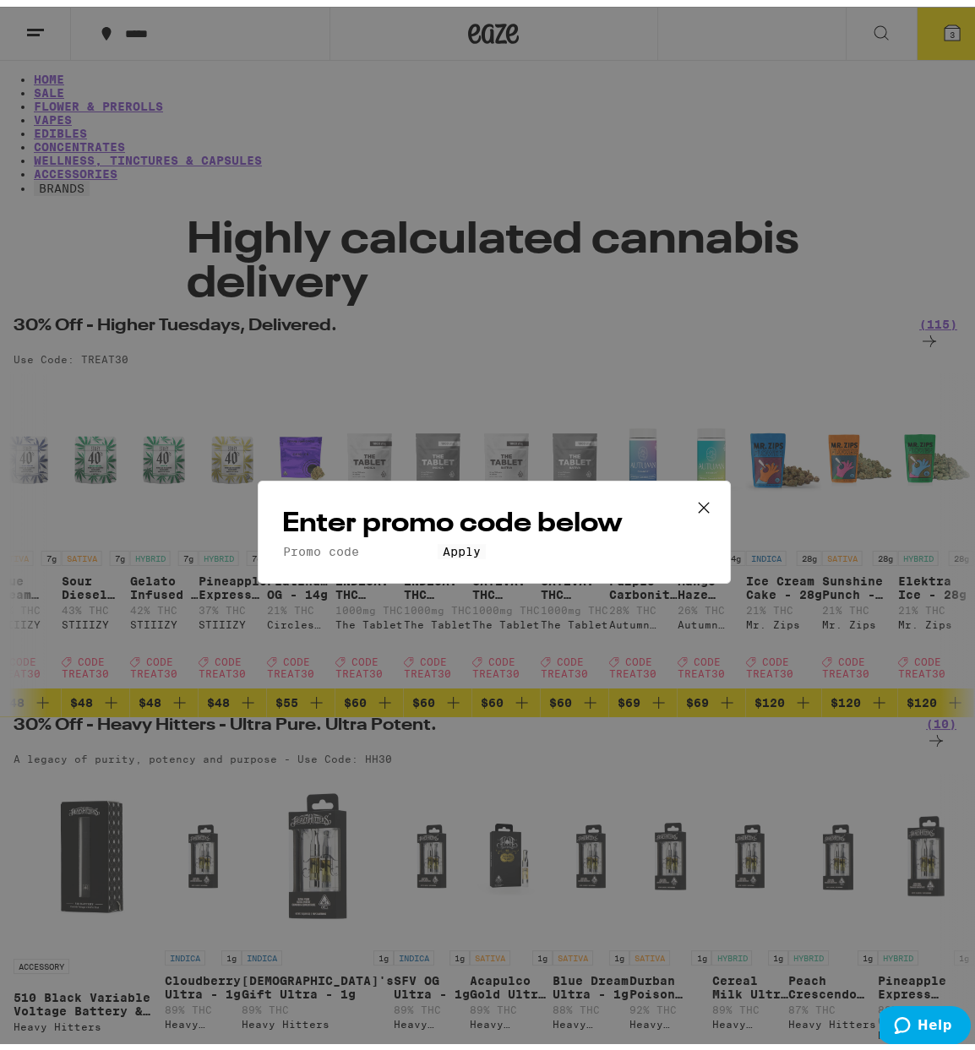
click at [355, 537] on input "Promo Code" at bounding box center [359, 544] width 155 height 15
type input "TREAT30"
click at [481, 552] on span "Apply" at bounding box center [462, 545] width 38 height 14
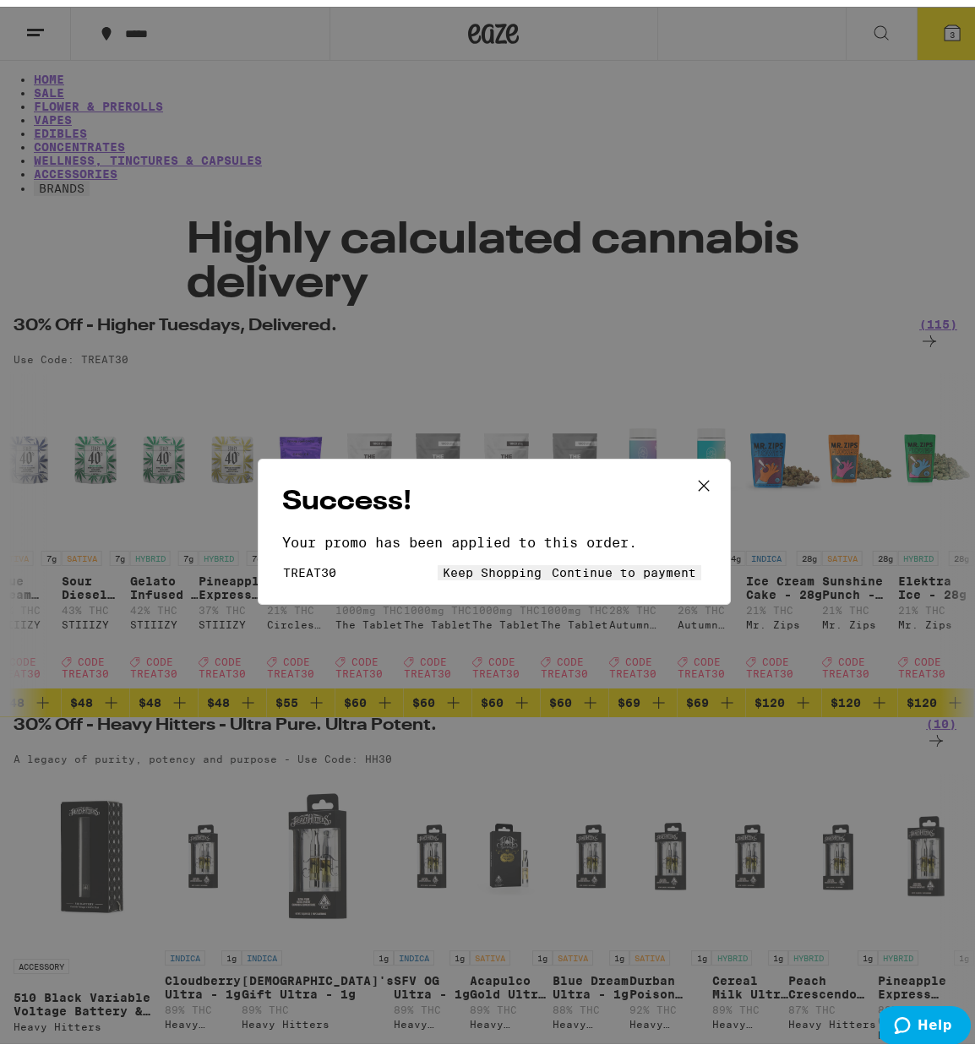
click at [591, 573] on span "Continue to payment" at bounding box center [624, 566] width 144 height 14
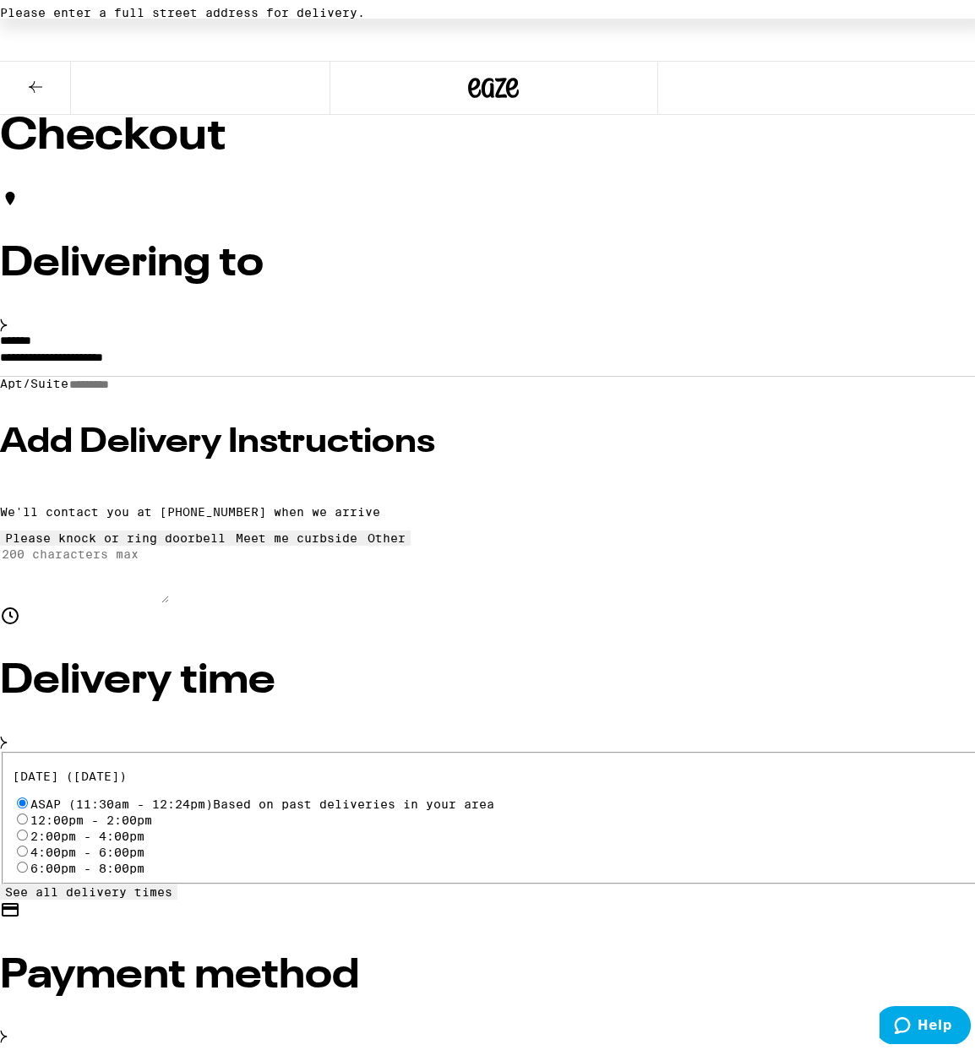
click at [228, 369] on input "**********" at bounding box center [493, 354] width 987 height 29
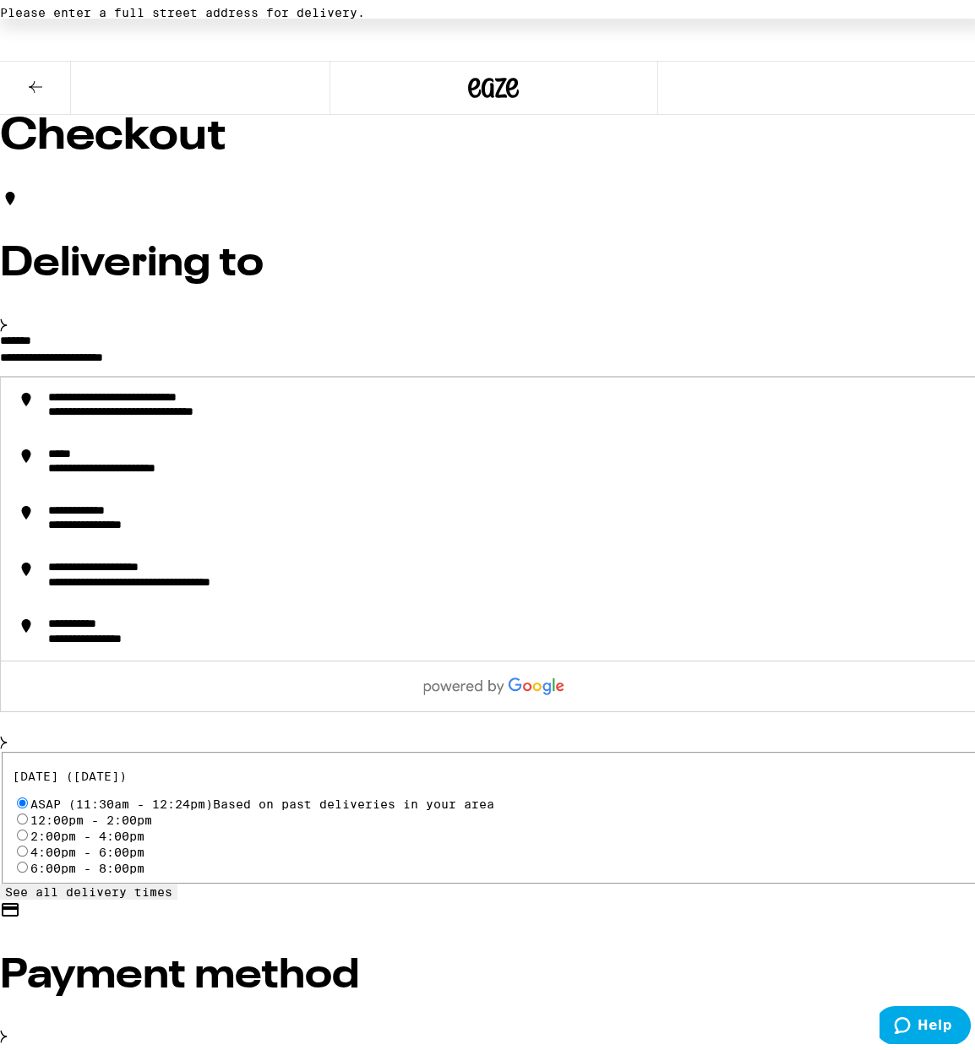
click at [248, 369] on form "**********" at bounding box center [493, 348] width 987 height 41
click at [31, 340] on label "*******" at bounding box center [15, 334] width 31 height 12
click at [344, 367] on input "**********" at bounding box center [493, 354] width 987 height 29
click at [248, 369] on input "**********" at bounding box center [493, 354] width 987 height 29
drag, startPoint x: 269, startPoint y: 384, endPoint x: 37, endPoint y: 389, distance: 231.5
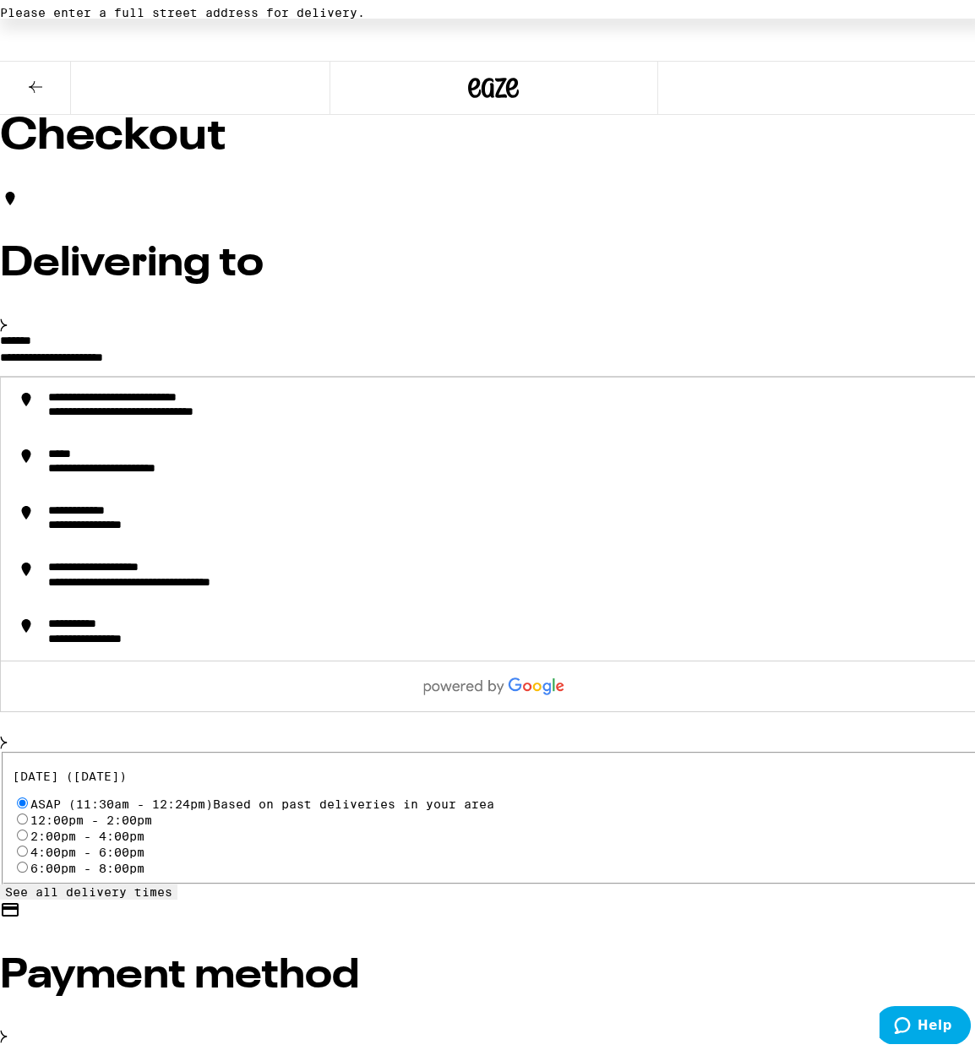
click at [37, 389] on div "**********" at bounding box center [493, 907] width 987 height 1599
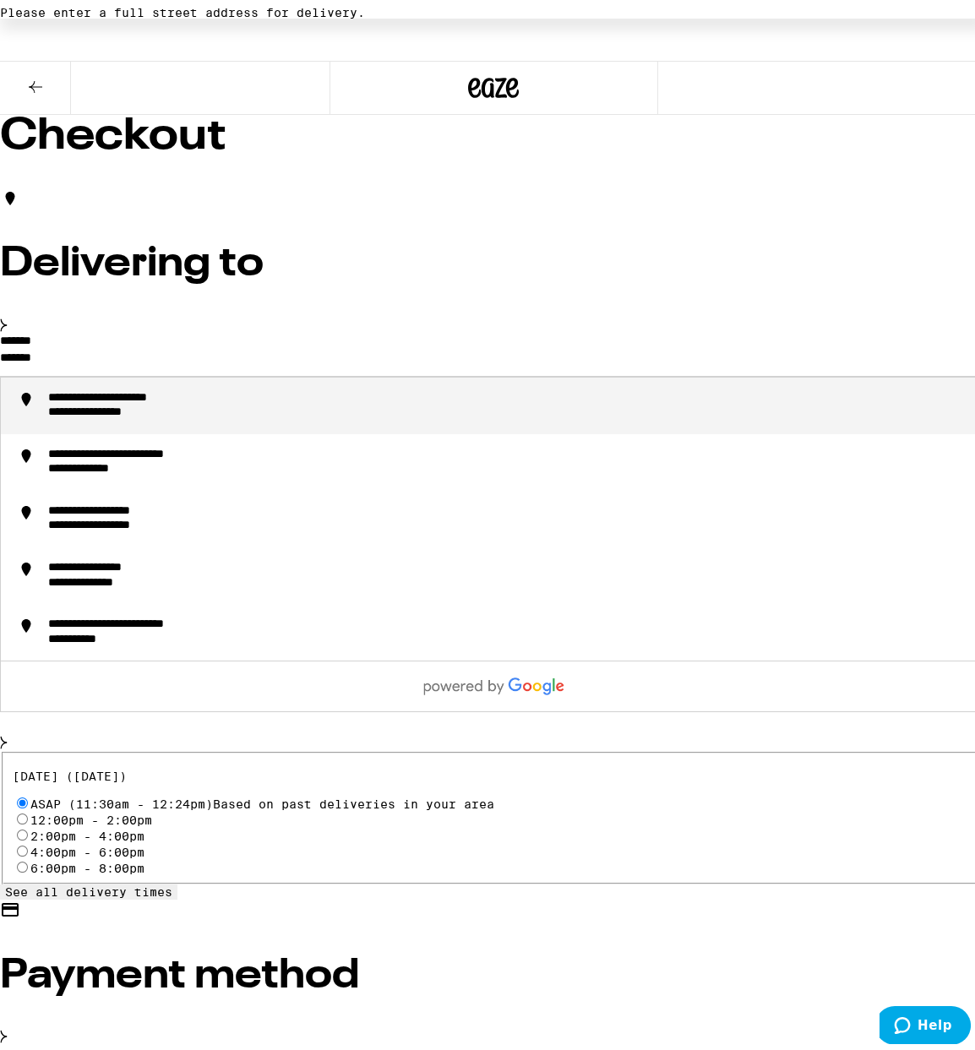
click at [178, 414] on div "**********" at bounding box center [113, 406] width 130 height 15
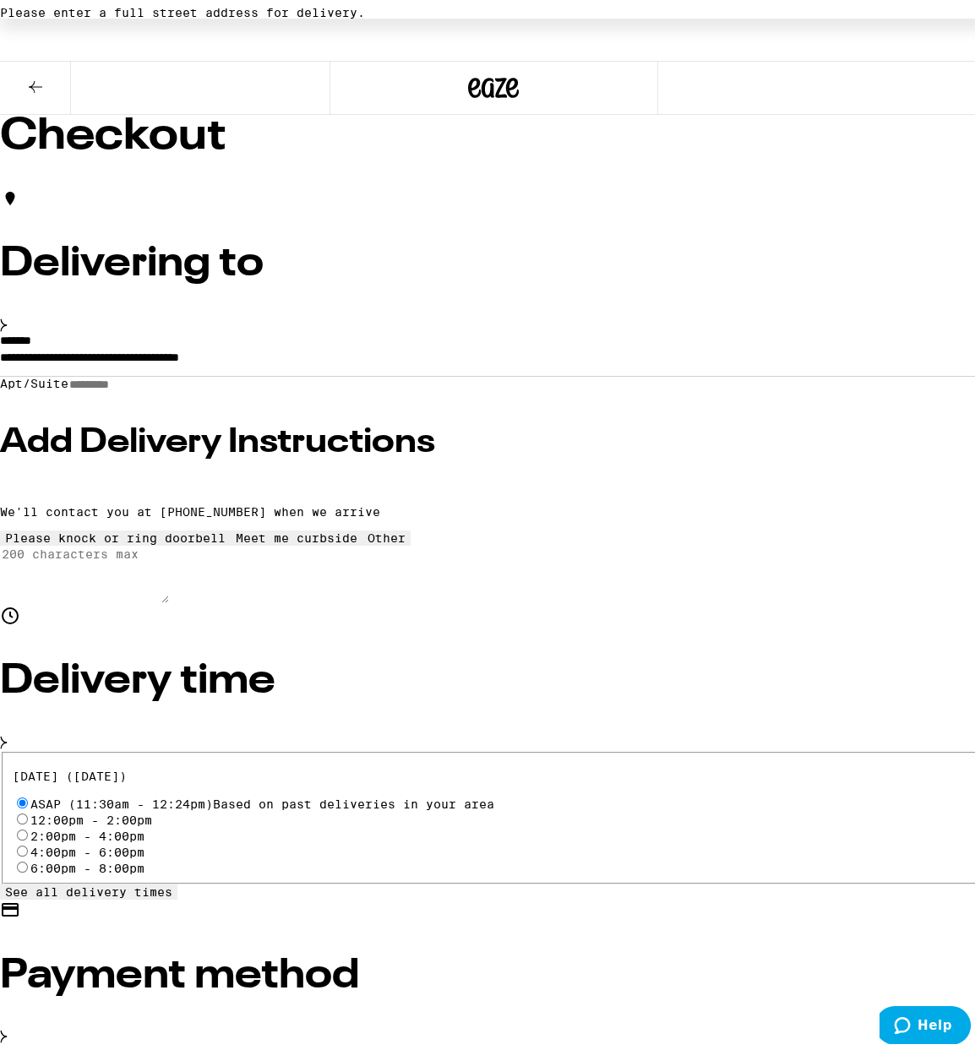
type input "**********"
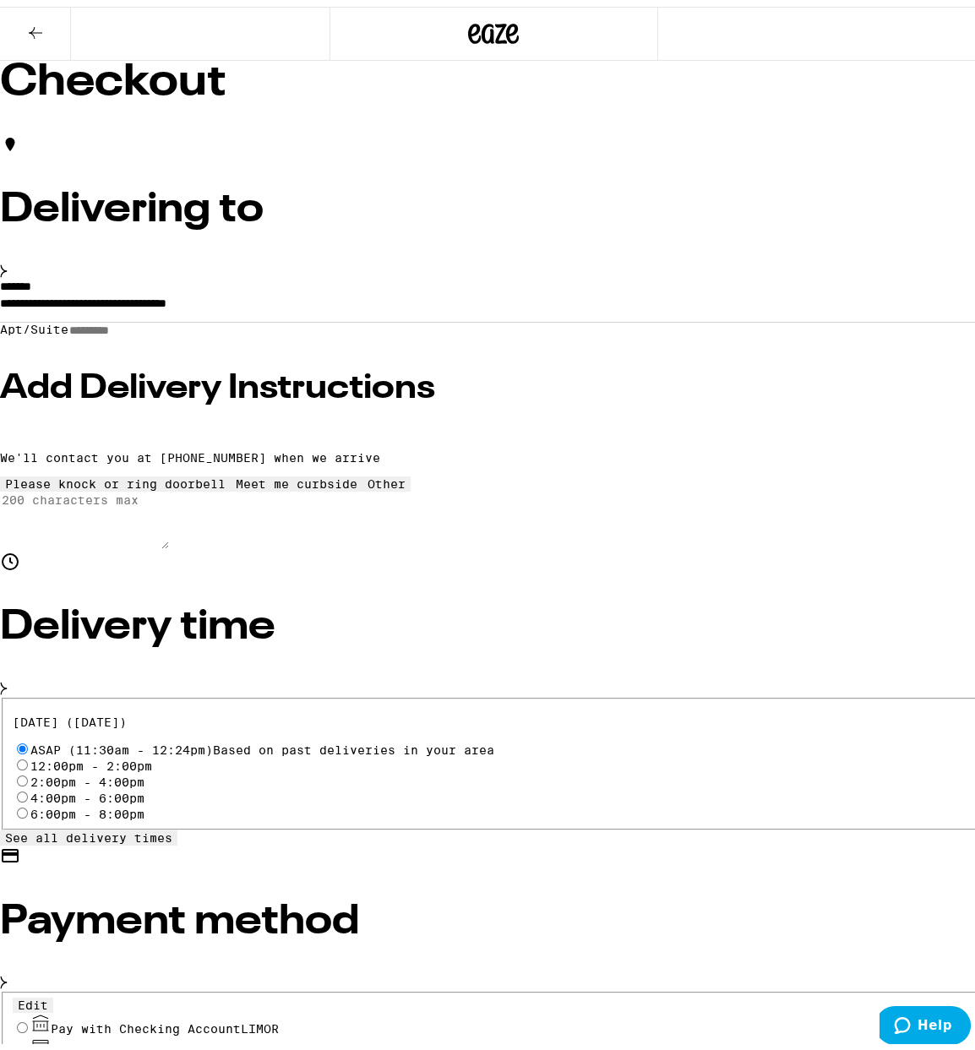
click at [28, 769] on input "2:00pm - 4:00pm" at bounding box center [22, 774] width 11 height 11
radio input "true"
click at [43, 17] on icon at bounding box center [35, 26] width 20 height 20
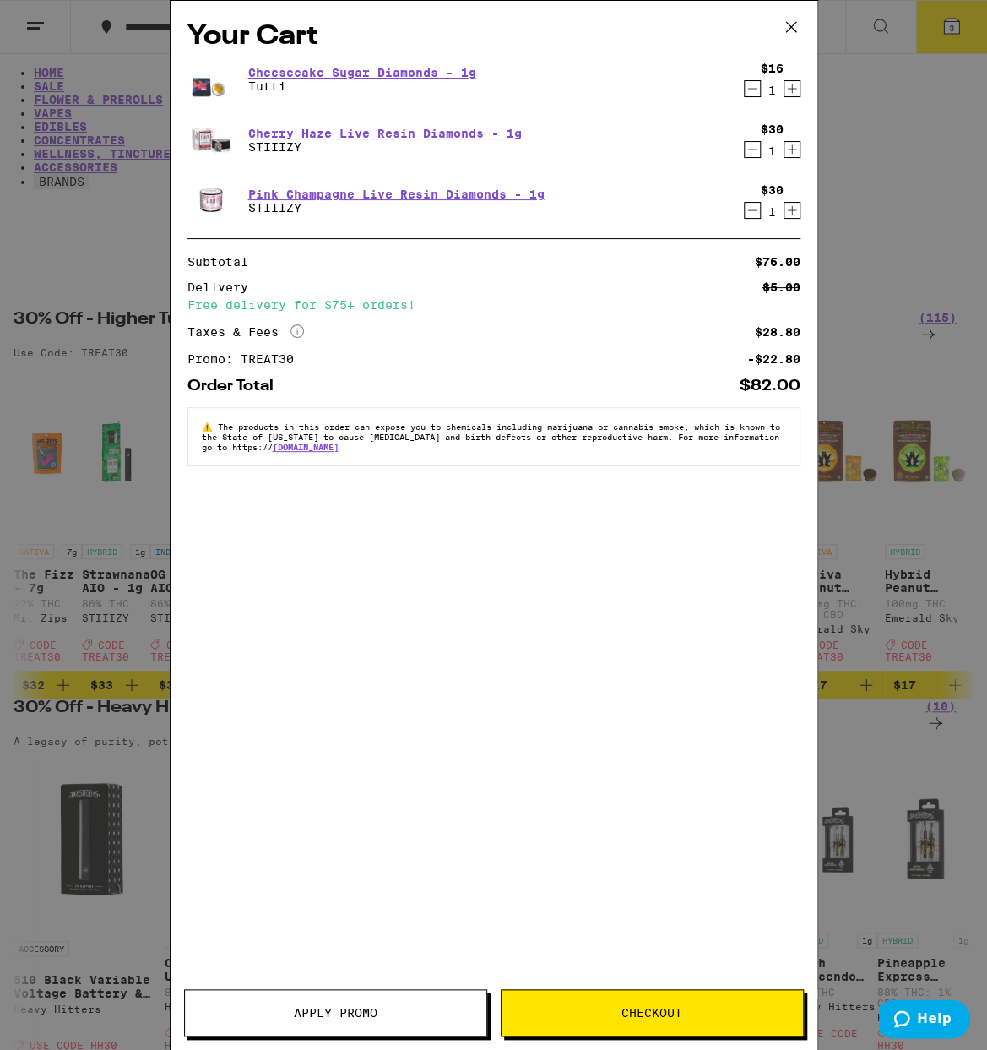
click at [792, 19] on icon at bounding box center [791, 26] width 25 height 25
click at [787, 20] on icon at bounding box center [791, 26] width 25 height 25
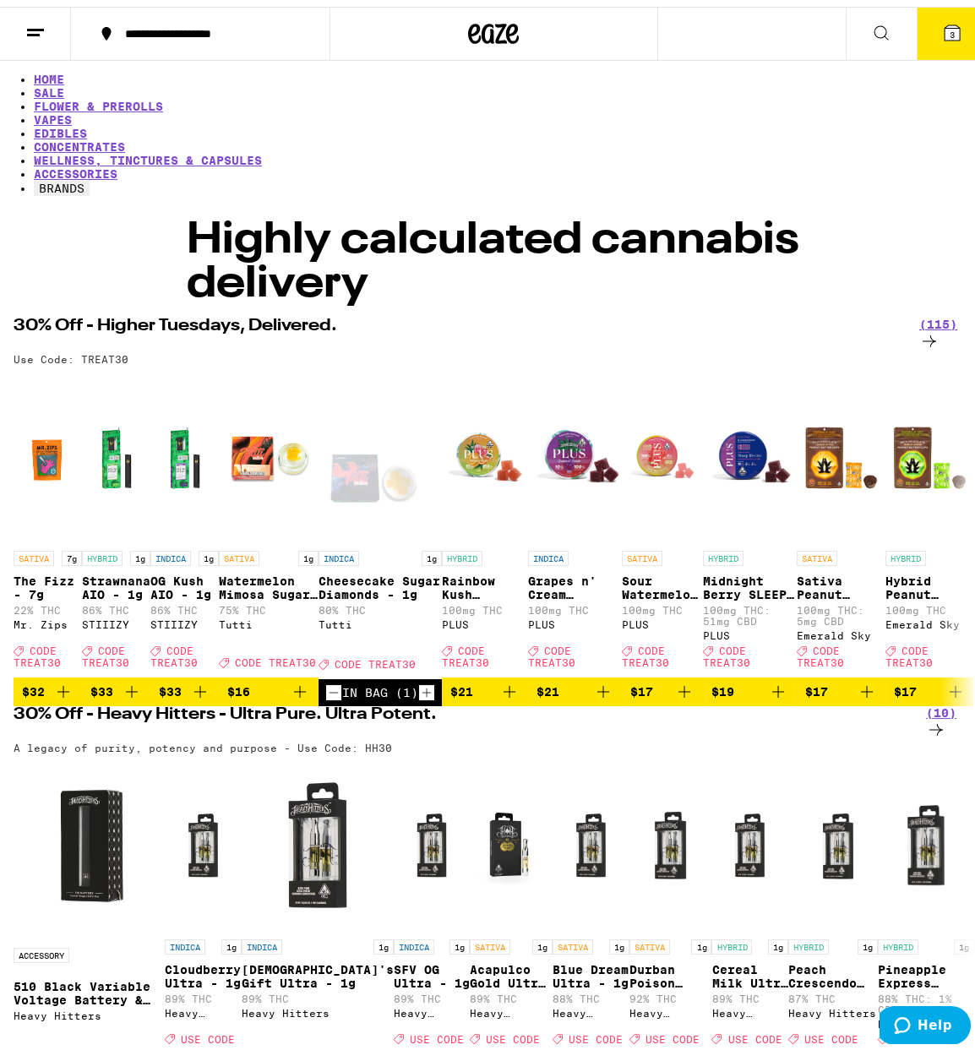
click at [28, 30] on icon at bounding box center [35, 26] width 20 height 20
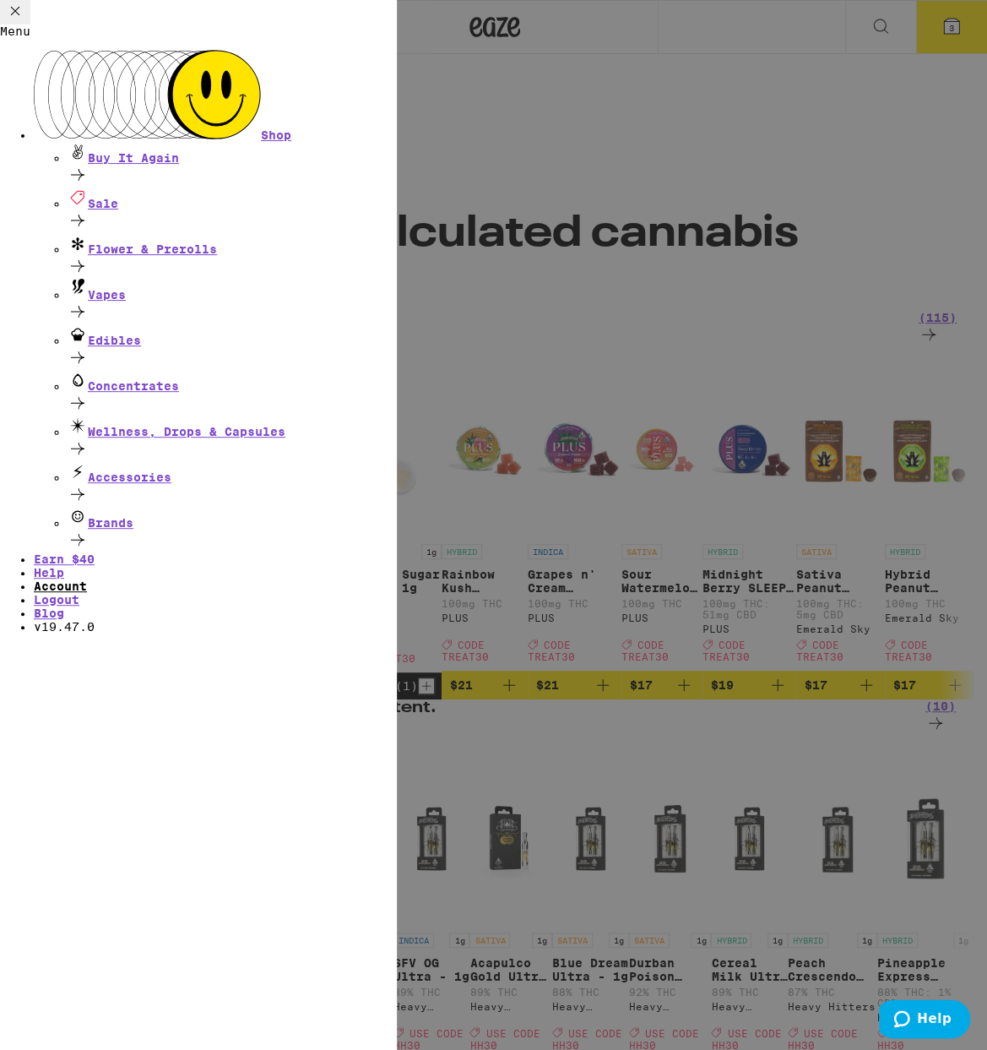
click at [87, 579] on link "Account" at bounding box center [60, 586] width 53 height 14
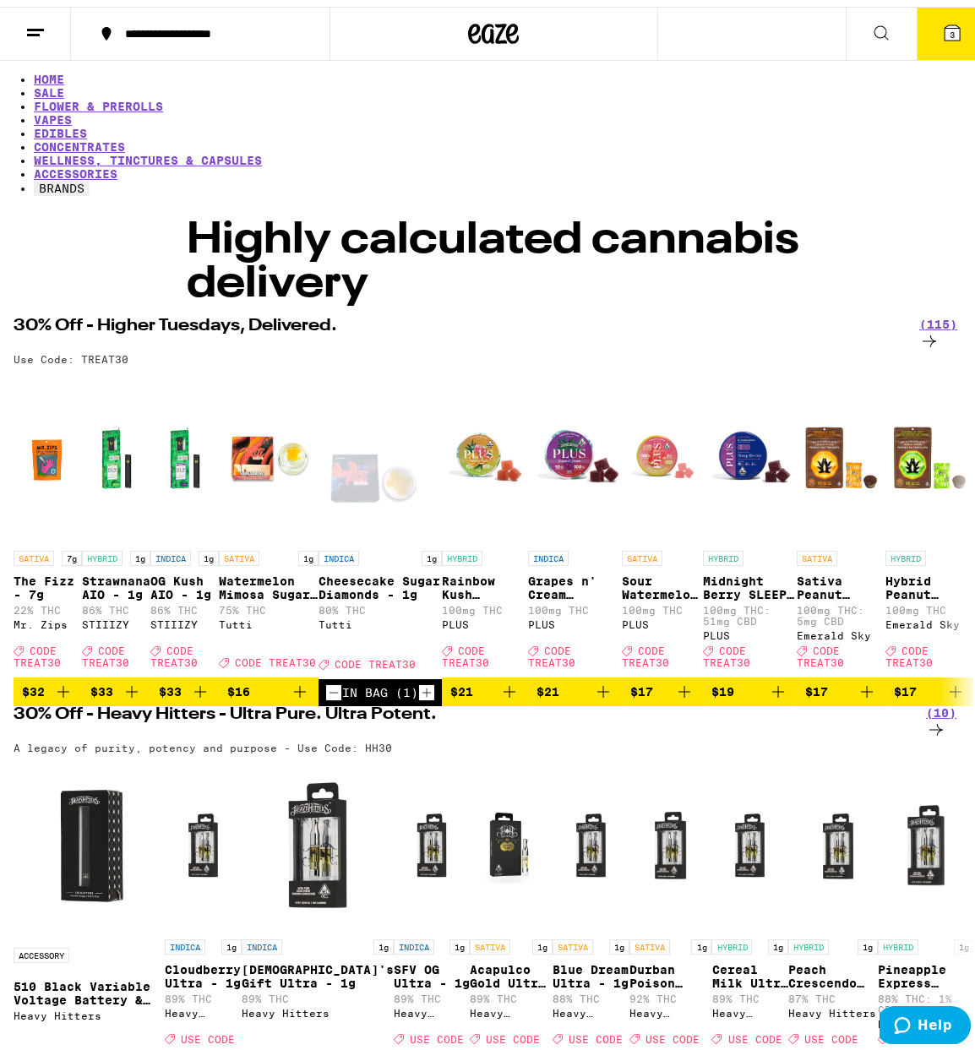
click at [35, 25] on icon at bounding box center [35, 26] width 20 height 20
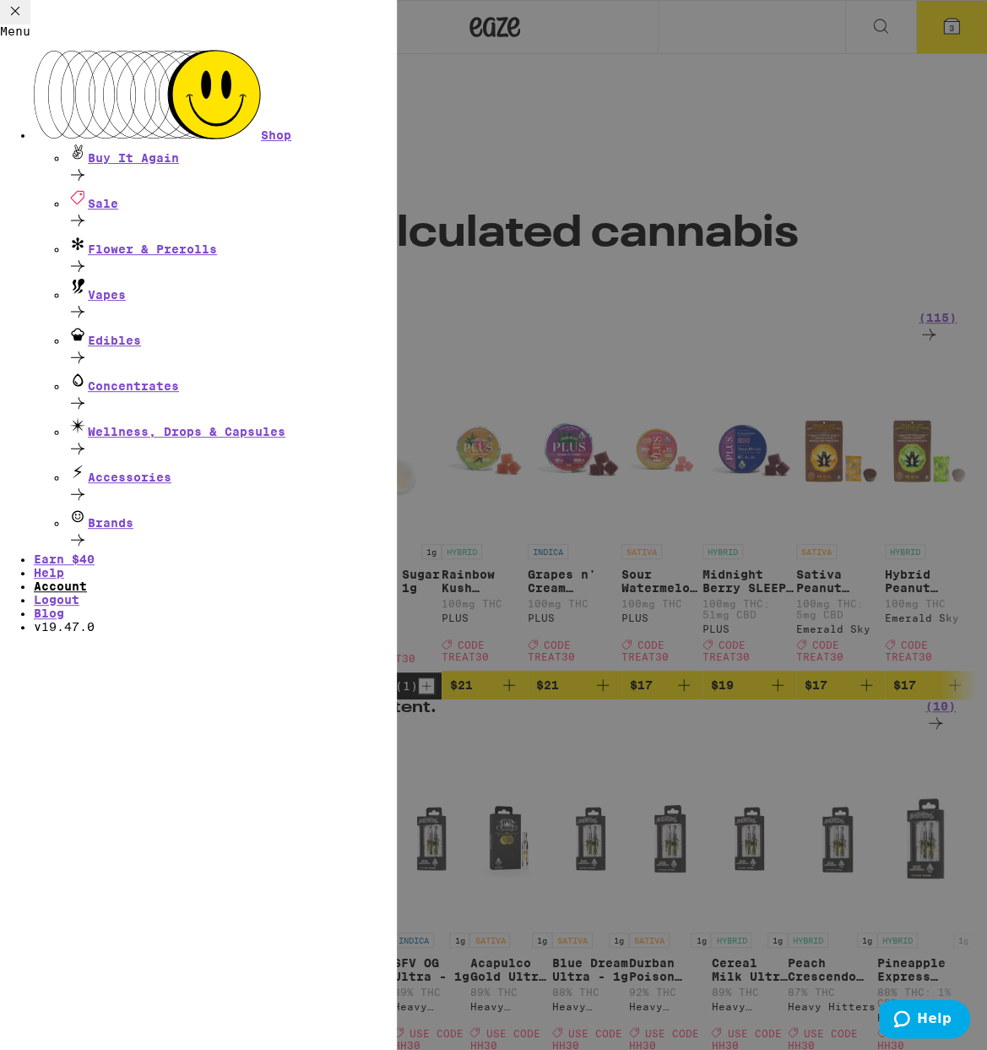
click at [87, 579] on link "Account" at bounding box center [60, 586] width 53 height 14
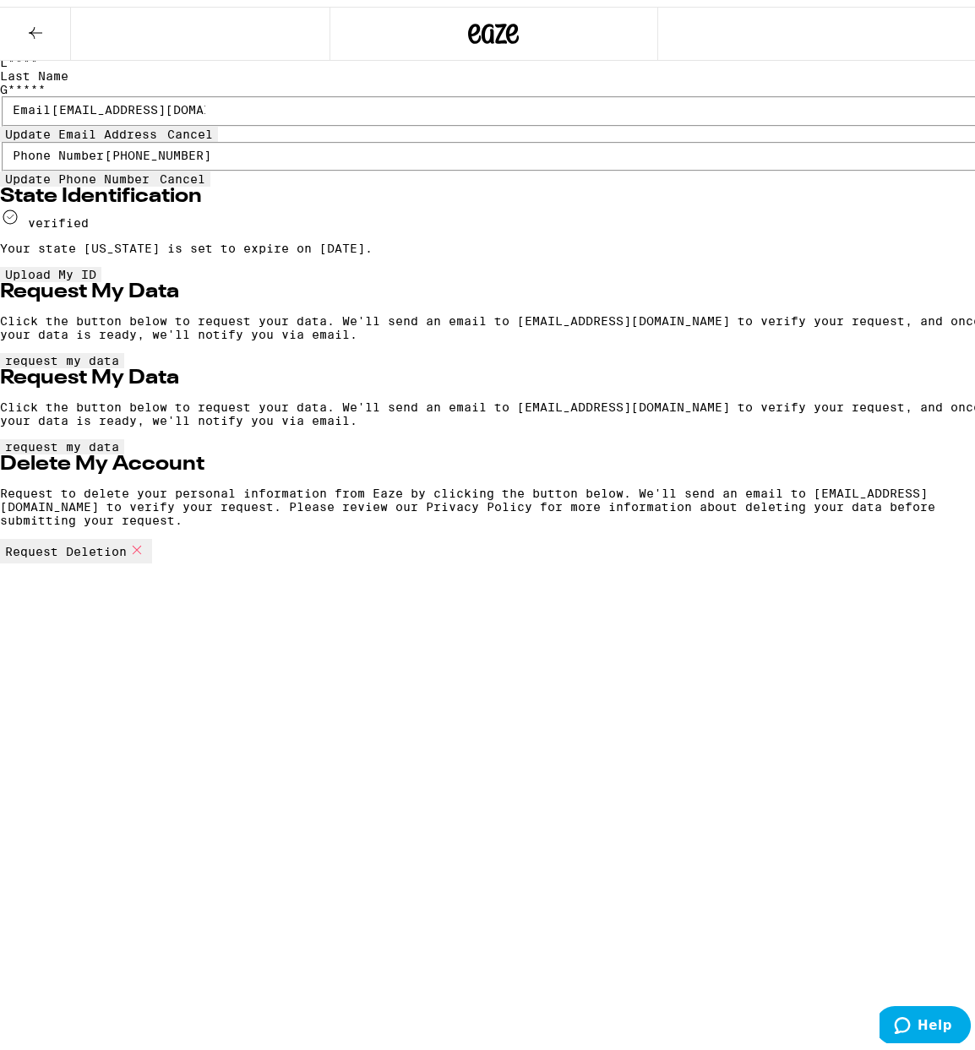
click at [39, 24] on icon at bounding box center [35, 26] width 20 height 20
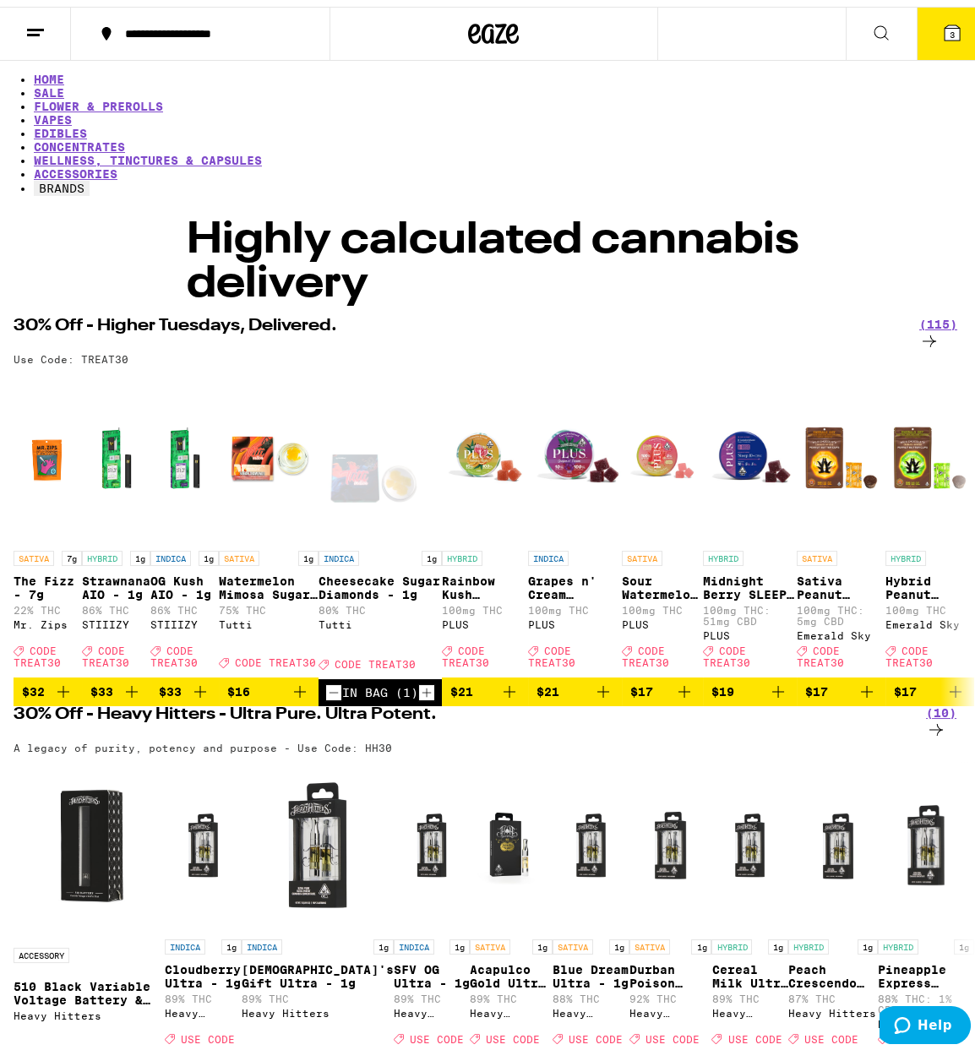
click at [949, 24] on span "3" at bounding box center [951, 28] width 5 height 10
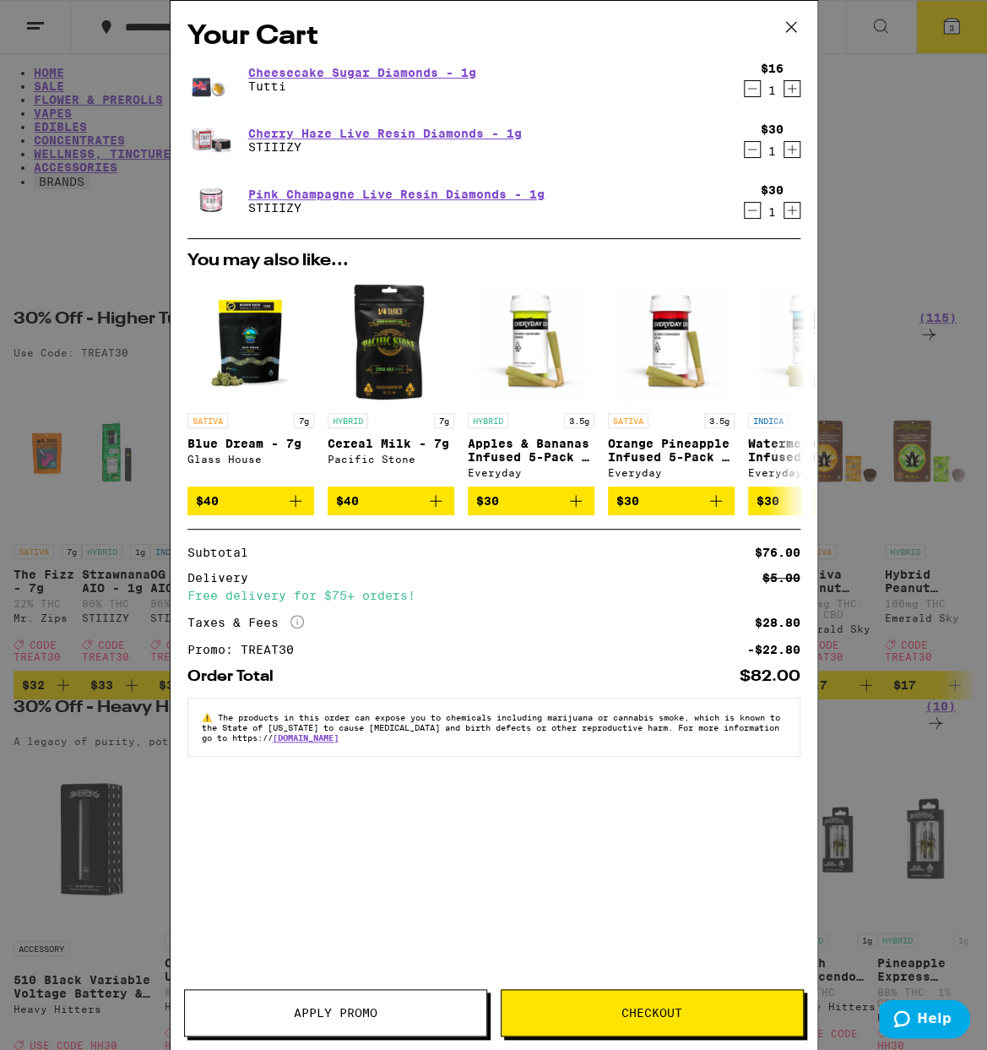
click at [638, 1015] on span "Checkout" at bounding box center [652, 1013] width 61 height 12
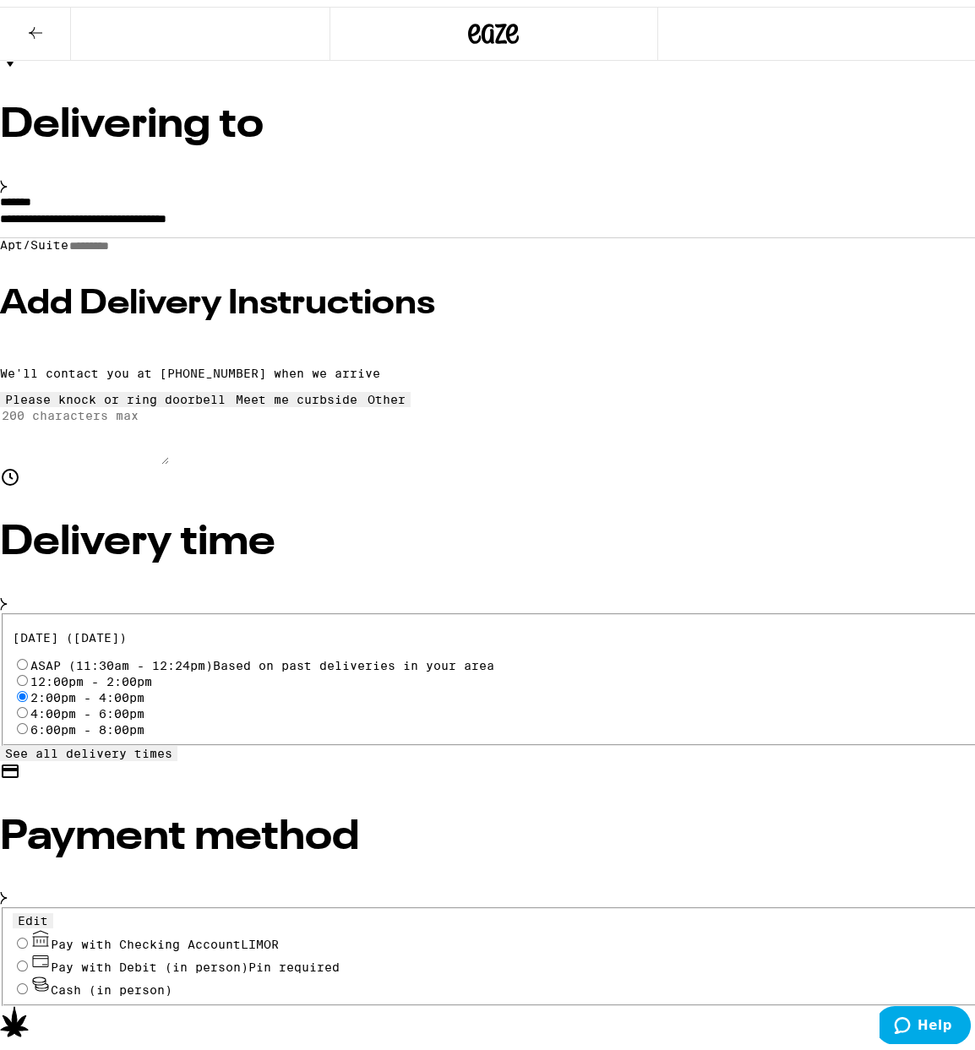
scroll to position [139, 0]
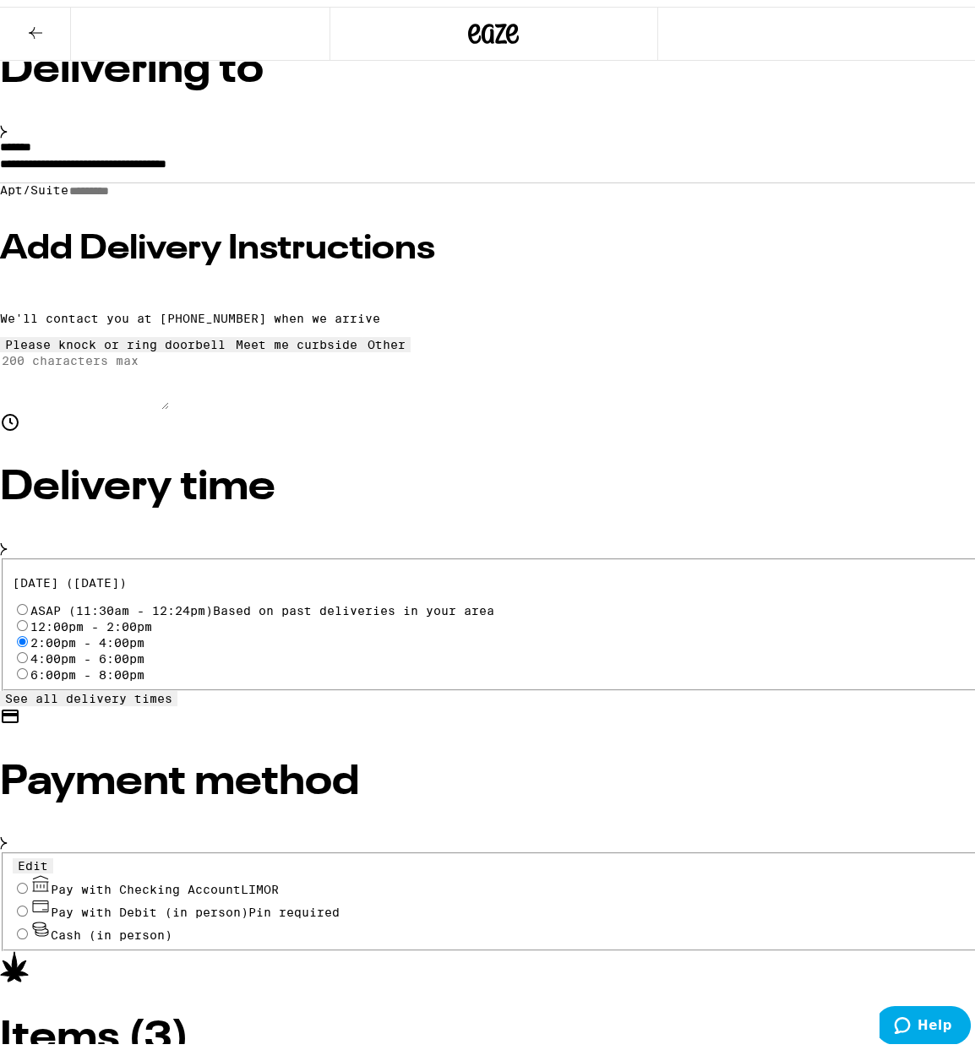
click at [28, 876] on input "Pay with Checking Account LIMOR" at bounding box center [22, 881] width 11 height 11
radio input "true"
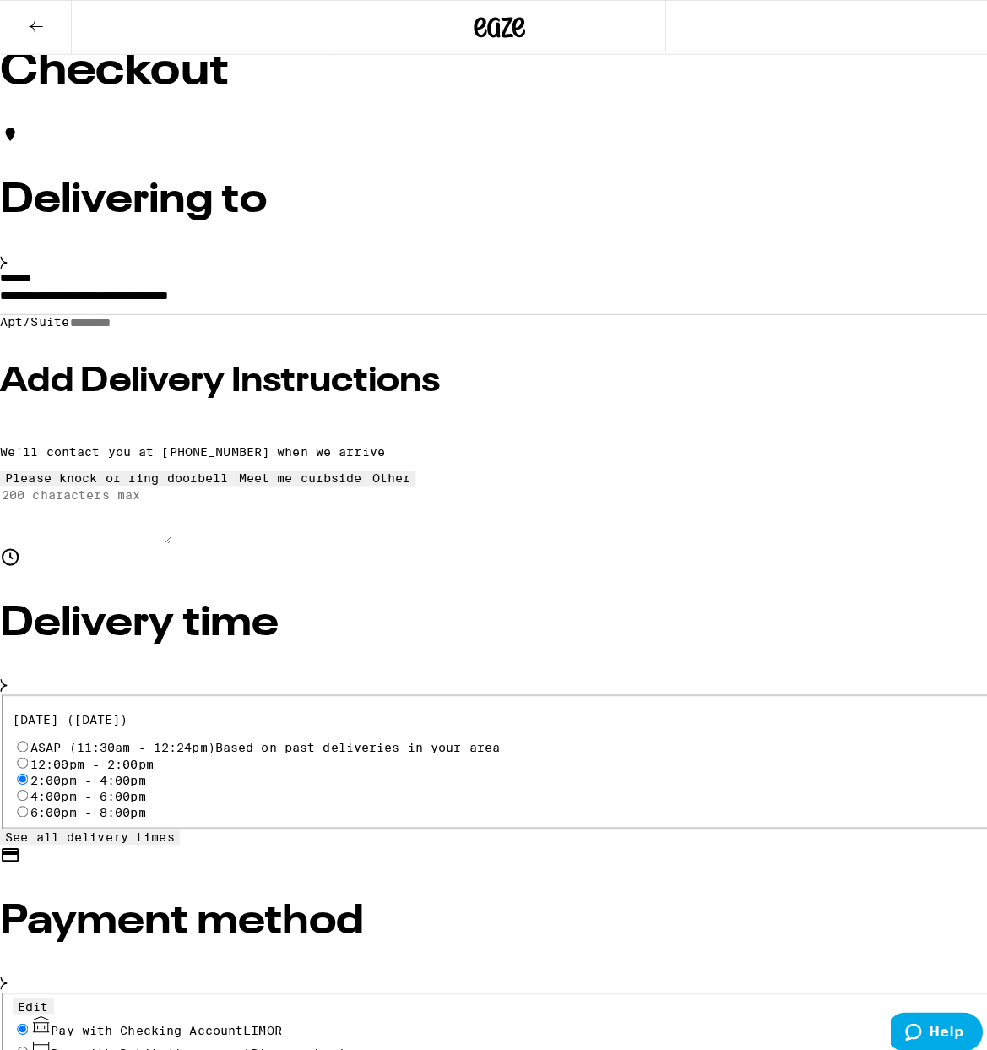
scroll to position [0, 0]
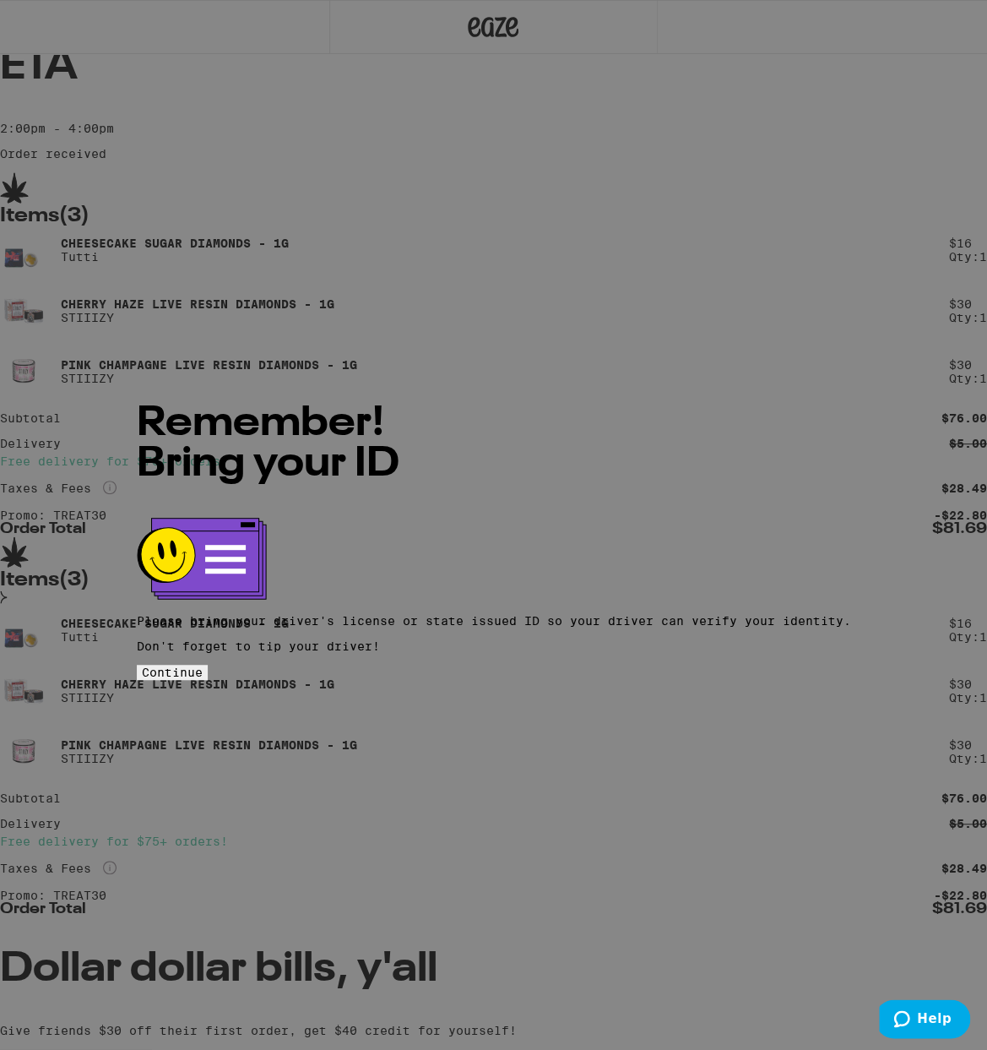
click at [203, 666] on span "Continue" at bounding box center [172, 673] width 61 height 14
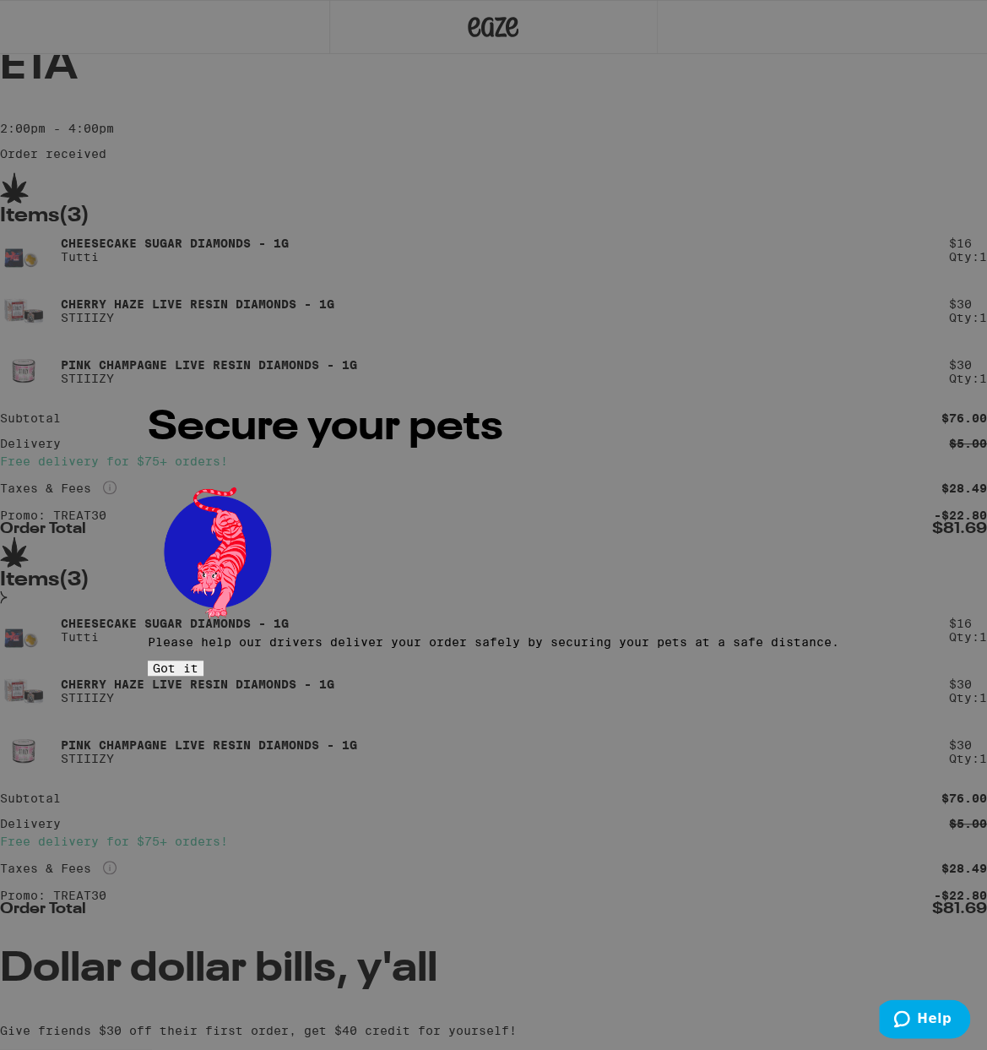
click at [199, 661] on span "Got it" at bounding box center [176, 668] width 46 height 14
